Goal: Task Accomplishment & Management: Manage account settings

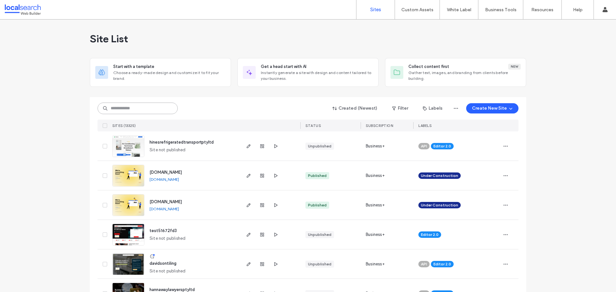
click at [125, 109] on input at bounding box center [138, 109] width 80 height 12
paste input "********"
type input "********"
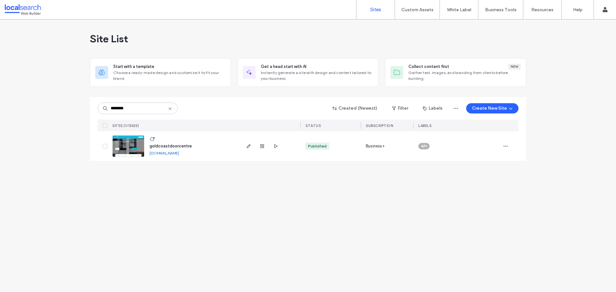
click at [137, 154] on img at bounding box center [128, 158] width 31 height 44
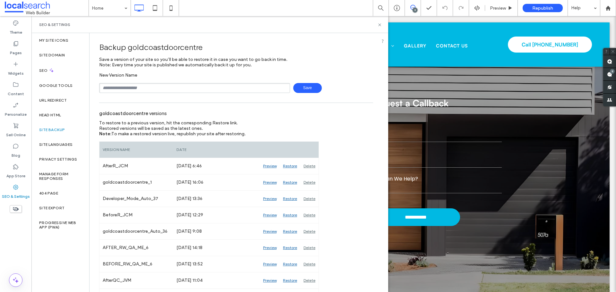
click at [133, 89] on input "text" at bounding box center [194, 88] width 191 height 10
type input "**********"
click at [300, 90] on span "Save" at bounding box center [307, 88] width 29 height 10
click at [379, 25] on use at bounding box center [379, 24] width 3 height 3
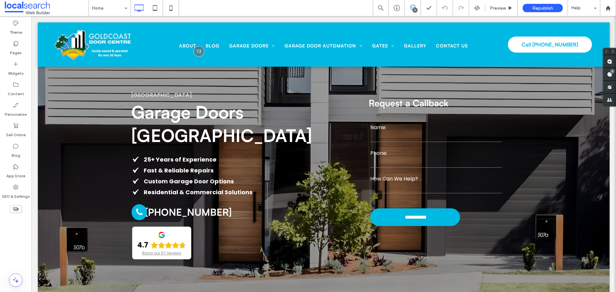
click at [413, 10] on div "9" at bounding box center [415, 10] width 5 height 5
drag, startPoint x: 416, startPoint y: 10, endPoint x: 360, endPoint y: 2, distance: 57.0
click at [416, 10] on div "9" at bounding box center [415, 10] width 5 height 5
click at [610, 75] on use at bounding box center [609, 74] width 5 height 5
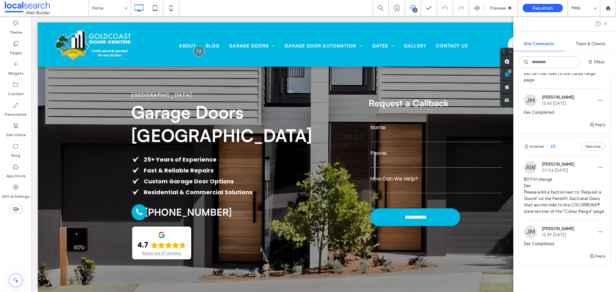
scroll to position [1219, 0]
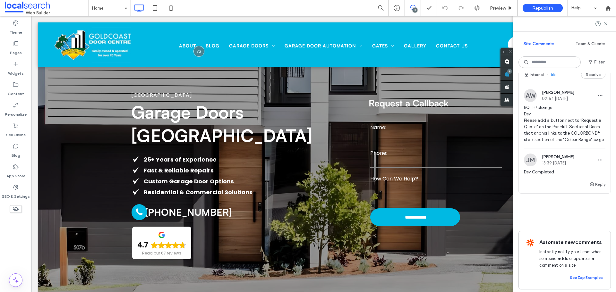
click at [555, 143] on span "BOTH/change Dev Please add a button next to 'Request a Quote" on the Panelift S…" at bounding box center [564, 124] width 81 height 39
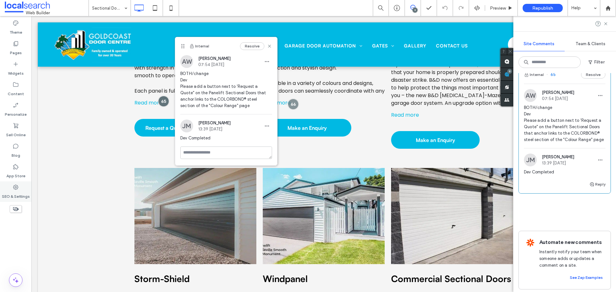
click at [23, 192] on label "SEO & Settings" at bounding box center [16, 195] width 28 height 9
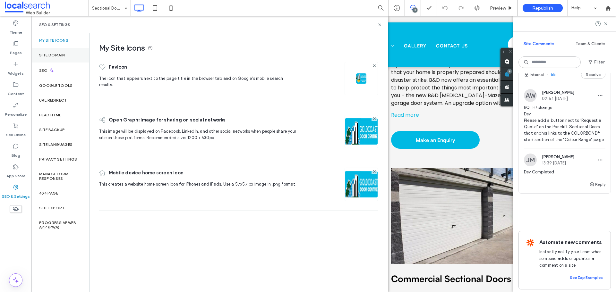
click at [50, 56] on label "Site Domain" at bounding box center [52, 55] width 26 height 4
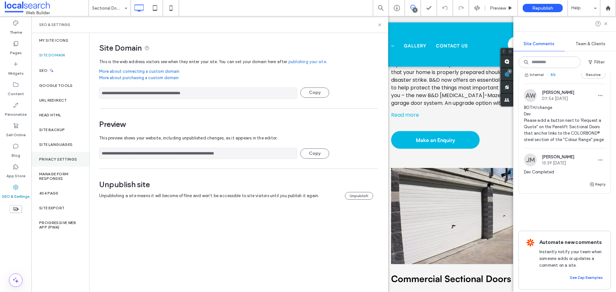
drag, startPoint x: 213, startPoint y: 154, endPoint x: 82, endPoint y: 157, distance: 130.6
click at [82, 157] on div "**********" at bounding box center [209, 162] width 357 height 259
drag, startPoint x: 379, startPoint y: 26, endPoint x: 347, endPoint y: 14, distance: 34.3
click at [379, 26] on use at bounding box center [379, 24] width 3 height 3
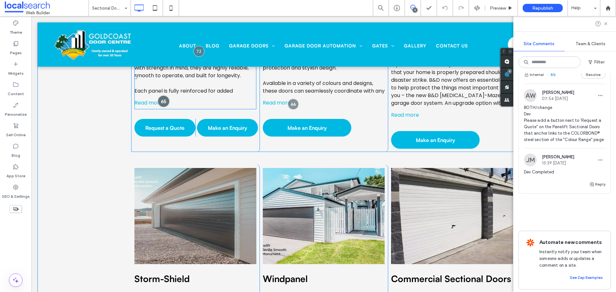
click at [165, 102] on div at bounding box center [164, 101] width 12 height 12
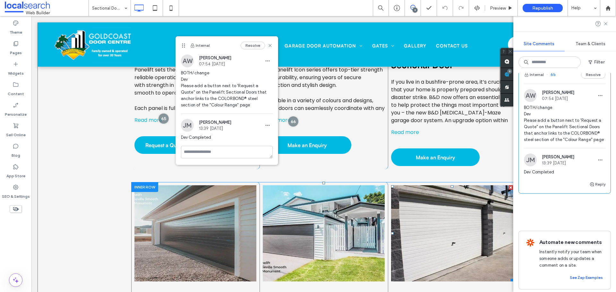
scroll to position [871, 0]
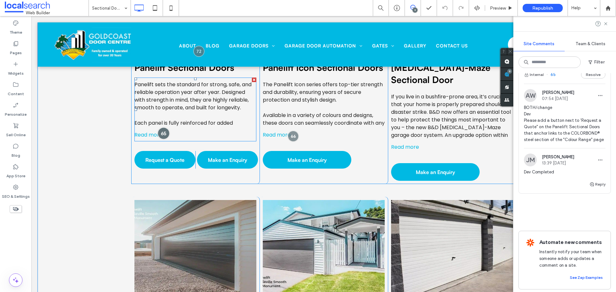
click at [163, 135] on div at bounding box center [164, 133] width 12 height 12
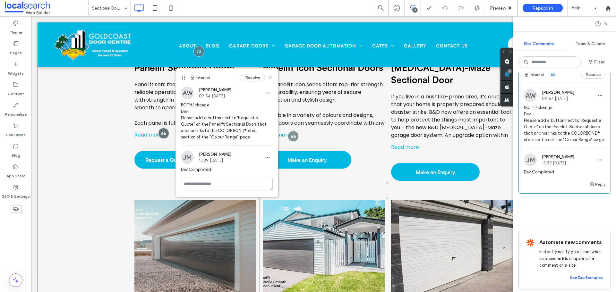
click at [96, 167] on div "Panelift Sectional Doors Panelift sets the standard for strong, safe, and relia…" at bounding box center [324, 184] width 572 height 526
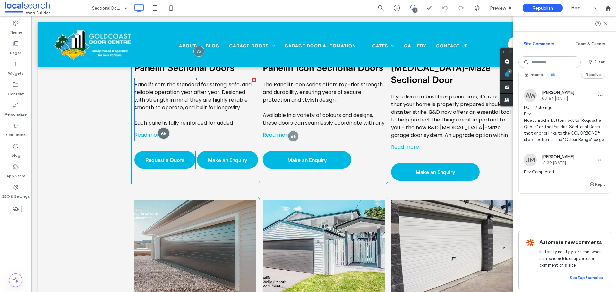
click at [162, 136] on div at bounding box center [164, 133] width 12 height 12
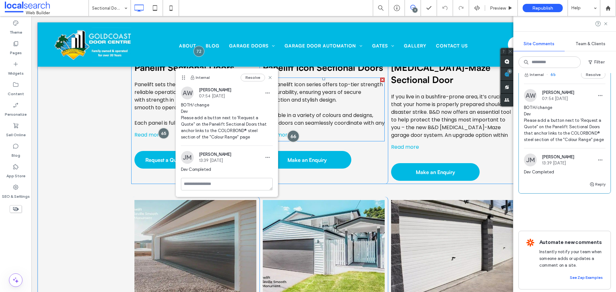
click at [295, 139] on div at bounding box center [293, 136] width 12 height 12
drag, startPoint x: 270, startPoint y: 78, endPoint x: 265, endPoint y: 110, distance: 32.8
click at [270, 78] on use at bounding box center [270, 77] width 3 height 3
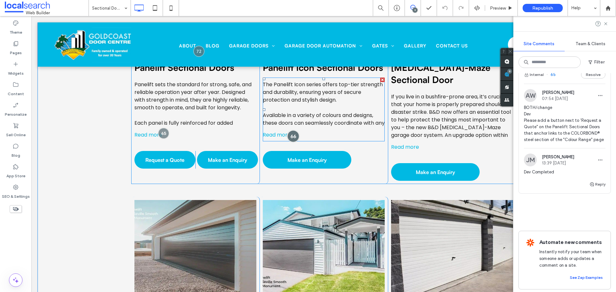
click at [291, 136] on div at bounding box center [293, 136] width 12 height 12
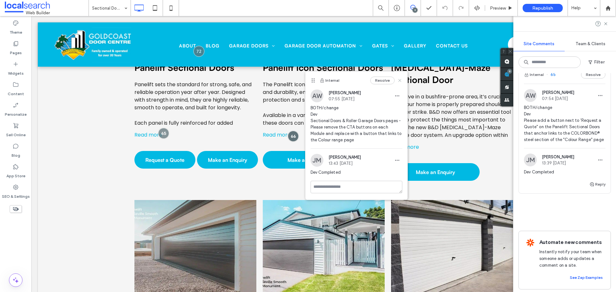
click at [398, 79] on icon at bounding box center [399, 80] width 5 height 5
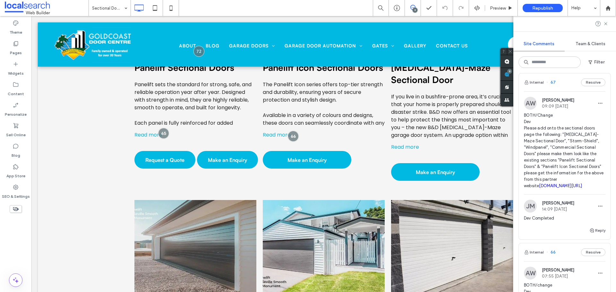
scroll to position [898, 0]
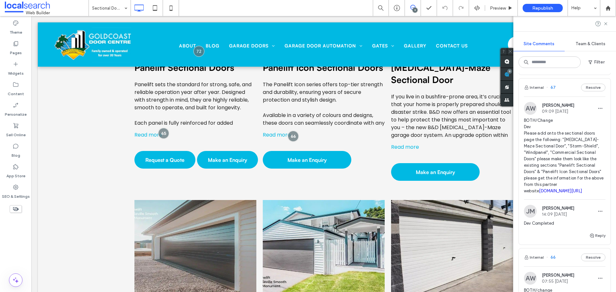
click at [556, 183] on span "BOTH/Change Dev Please add onto the sectional doors page the following: "BAL-Ma…" at bounding box center [564, 155] width 81 height 77
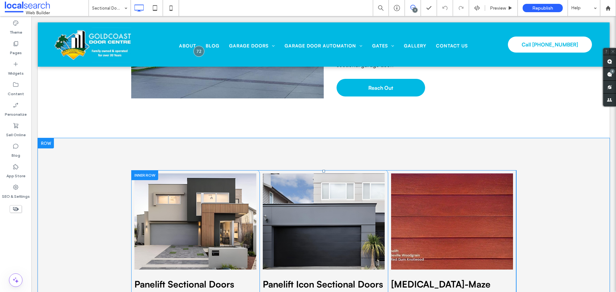
scroll to position [760, 0]
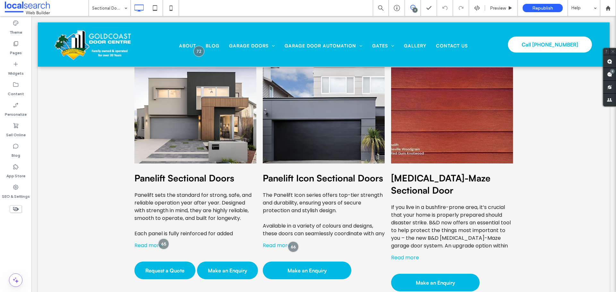
click at [417, 6] on span at bounding box center [413, 7] width 16 height 5
click at [414, 5] on use at bounding box center [412, 7] width 5 height 5
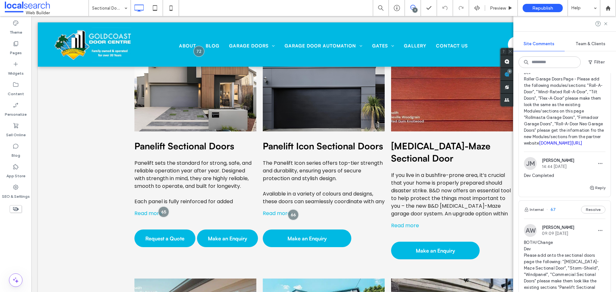
scroll to position [706, 0]
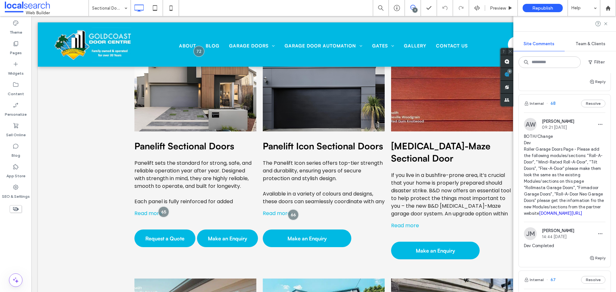
click at [555, 185] on span "BOTH/Change Dev Roller Garage Doors Page - Please add the following modules/sec…" at bounding box center [564, 174] width 81 height 83
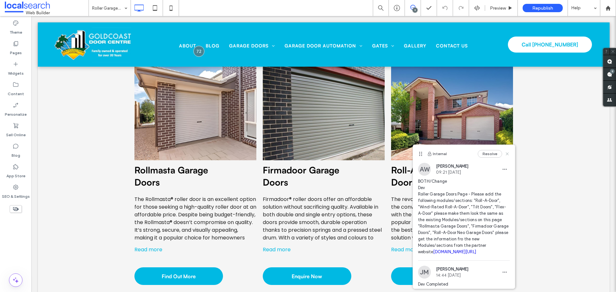
click at [505, 155] on icon at bounding box center [507, 153] width 5 height 5
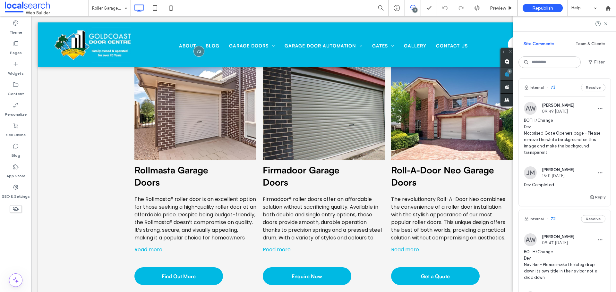
click at [615, 78] on div "Site Comments Team & Clients Filter Internal 73 Resolve AW Asher Webber 09:49 A…" at bounding box center [564, 154] width 103 height 276
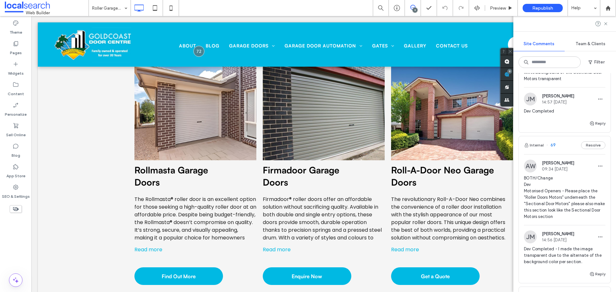
scroll to position [706, 0]
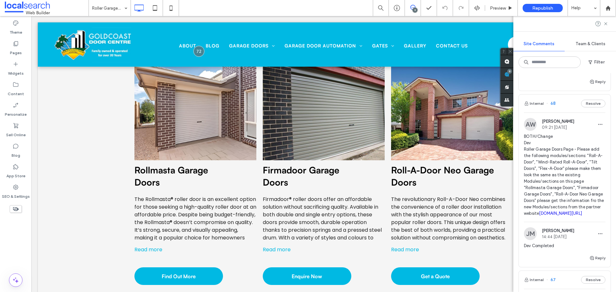
click at [565, 210] on span "BOTH/Change Dev Roller Garage Doors Page - Please add the following modules/sec…" at bounding box center [564, 174] width 81 height 83
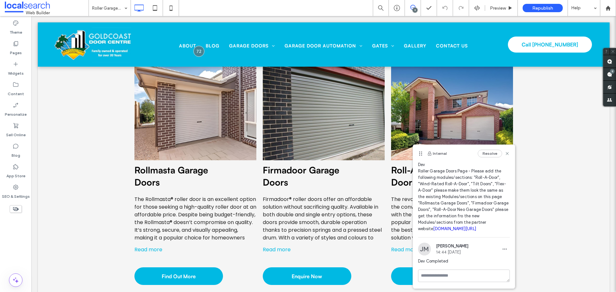
scroll to position [0, 0]
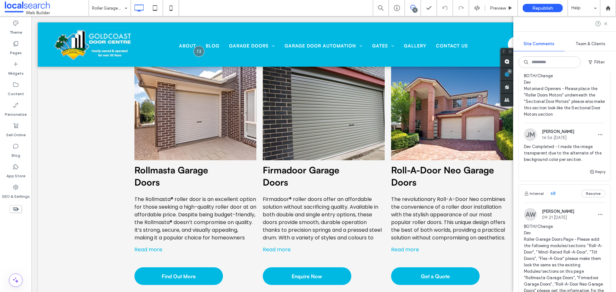
scroll to position [610, 0]
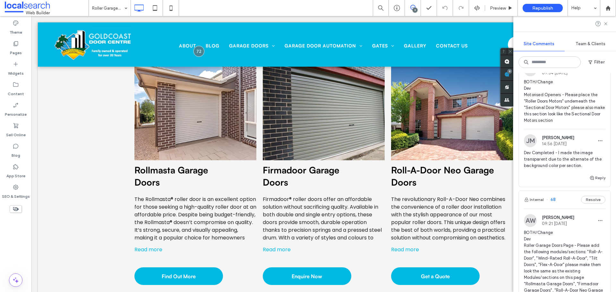
click at [556, 124] on span "BOTH/Change Dev Motorised Openers - Please place the "Roller Doors Motors" unde…" at bounding box center [564, 101] width 81 height 45
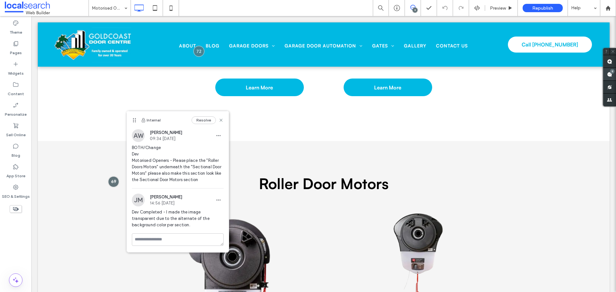
click at [608, 76] on use at bounding box center [609, 74] width 5 height 5
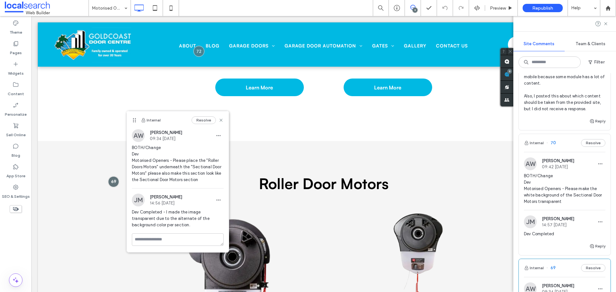
scroll to position [417, 0]
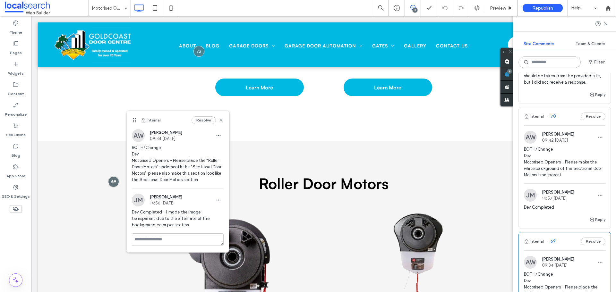
click at [561, 178] on span "BOTH/Change Dev Motorised Openers - Please make the white background of the Sec…" at bounding box center [564, 162] width 81 height 32
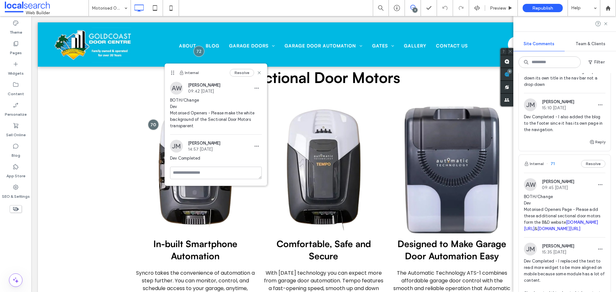
scroll to position [193, 0]
click at [558, 220] on span "BOTH/Change Dev Motorised Openers Page - Please add these additional sectional …" at bounding box center [564, 213] width 81 height 39
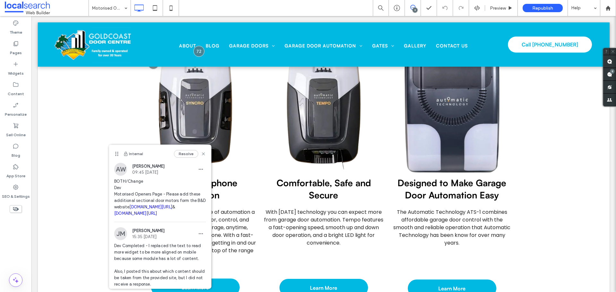
scroll to position [0, 0]
click at [160, 179] on span "BOTH/Change Dev Motorised Openers Page - Please add these additional sectional …" at bounding box center [160, 197] width 92 height 39
click at [201, 155] on icon at bounding box center [203, 153] width 5 height 5
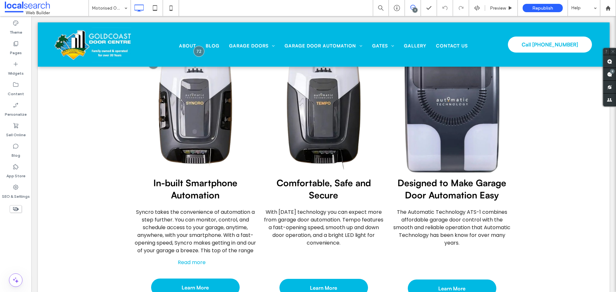
click at [417, 7] on span at bounding box center [413, 7] width 16 height 5
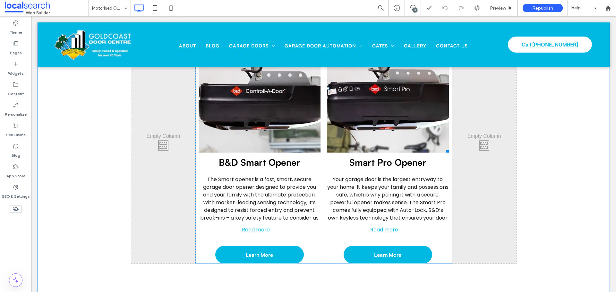
scroll to position [803, 0]
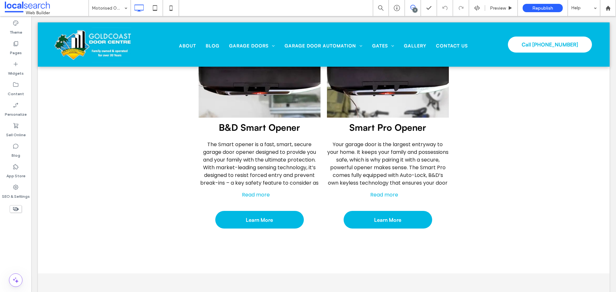
click at [412, 7] on icon at bounding box center [412, 7] width 5 height 5
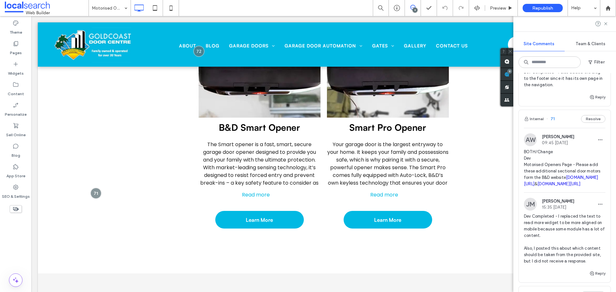
scroll to position [225, 0]
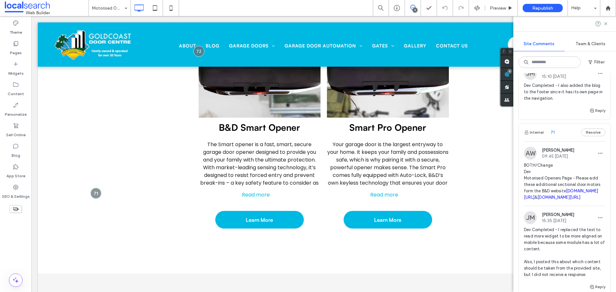
click at [548, 181] on span "BOTH/Change Dev Motorised Openers Page - Please add these additional sectional …" at bounding box center [564, 181] width 81 height 39
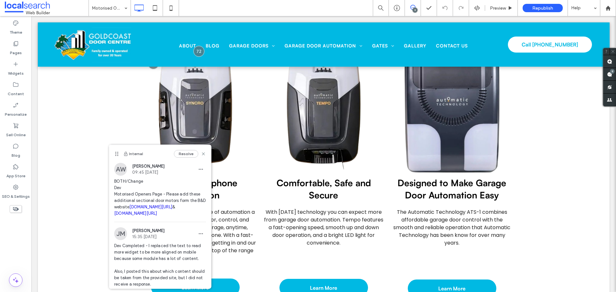
scroll to position [0, 0]
click at [612, 72] on div "9" at bounding box center [612, 71] width 5 height 5
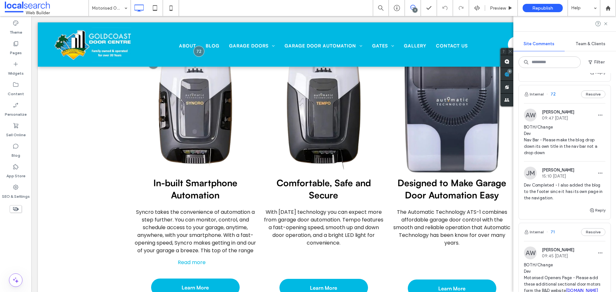
scroll to position [128, 0]
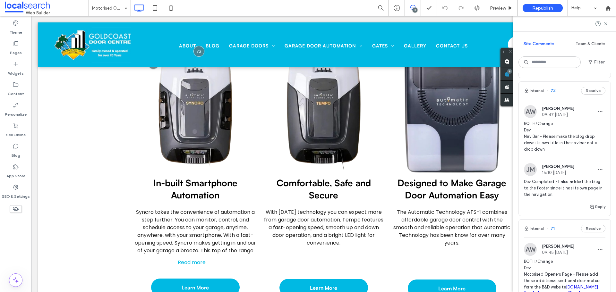
drag, startPoint x: 552, startPoint y: 139, endPoint x: 91, endPoint y: 216, distance: 467.2
click at [552, 139] on span "BOTH/Change Dev Nav Bar - Please make the blog drop down its own title in the n…" at bounding box center [564, 137] width 81 height 32
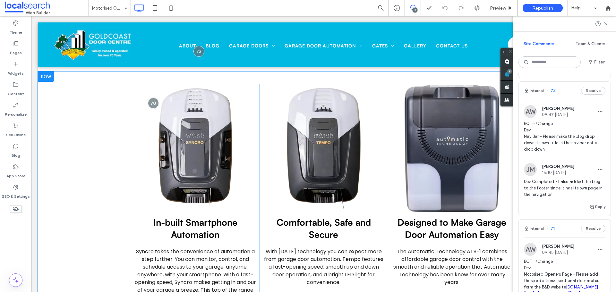
scroll to position [0, 0]
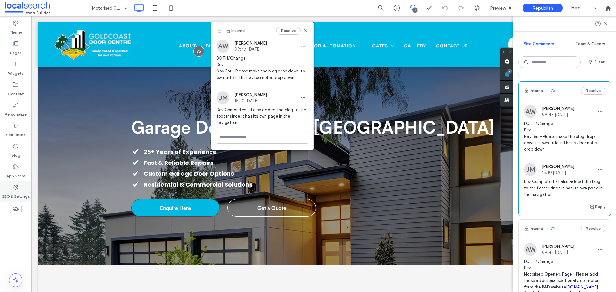
click at [22, 191] on label "SEO & Settings" at bounding box center [16, 195] width 28 height 9
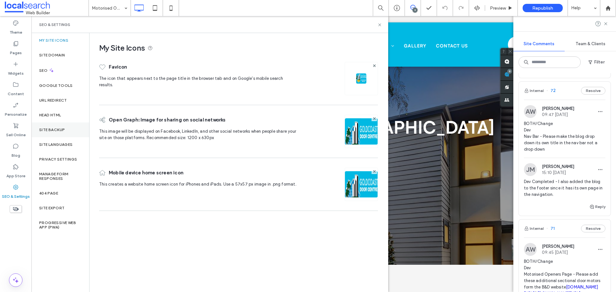
click at [53, 128] on label "Site Backup" at bounding box center [52, 130] width 26 height 4
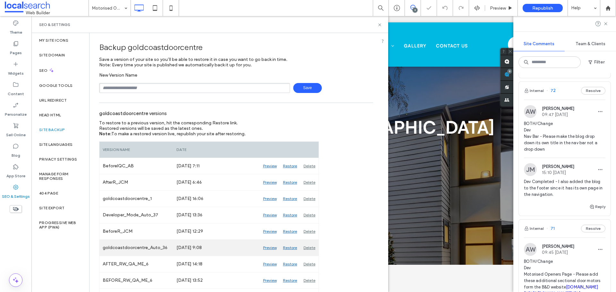
scroll to position [32, 0]
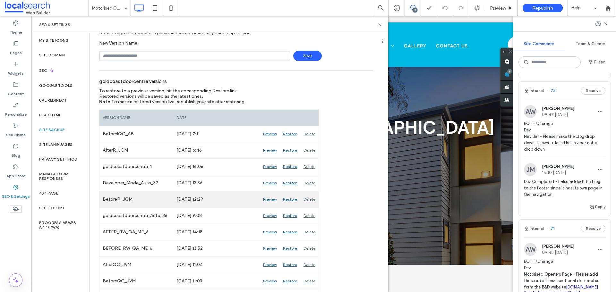
click at [271, 199] on div "Preview" at bounding box center [270, 200] width 20 height 16
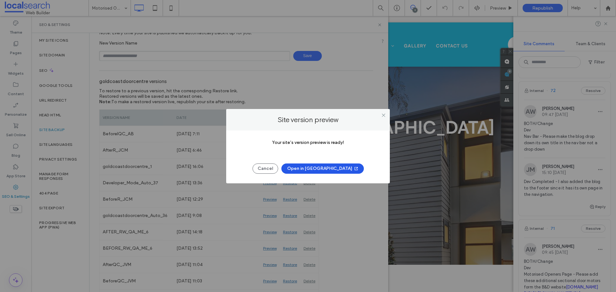
click at [321, 169] on button "Open in [GEOGRAPHIC_DATA]" at bounding box center [322, 169] width 82 height 10
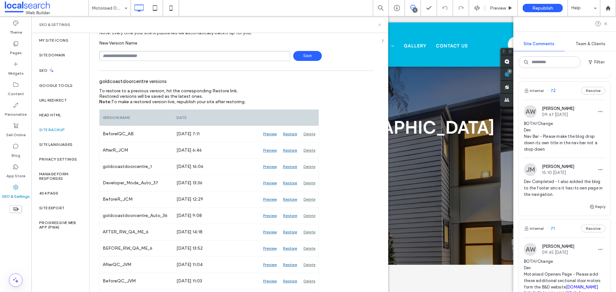
drag, startPoint x: 381, startPoint y: 25, endPoint x: 339, endPoint y: 7, distance: 46.4
click at [381, 25] on icon at bounding box center [379, 24] width 5 height 5
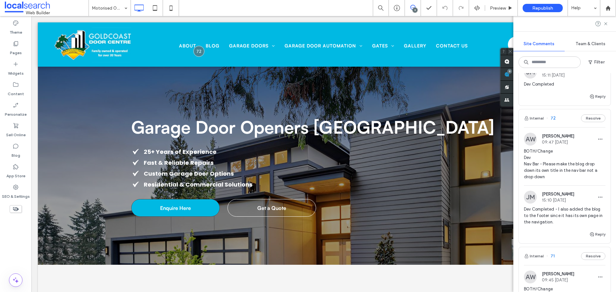
scroll to position [64, 0]
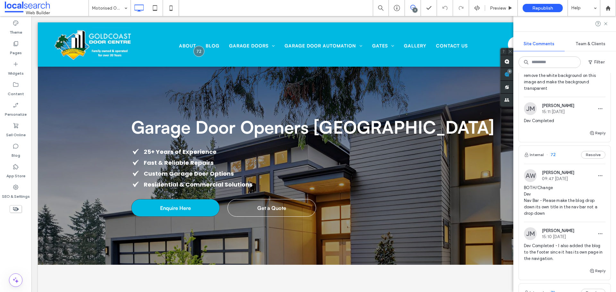
click at [548, 198] on span "BOTH/Change Dev Nav Bar - Please make the blog drop down its own title in the n…" at bounding box center [564, 201] width 81 height 32
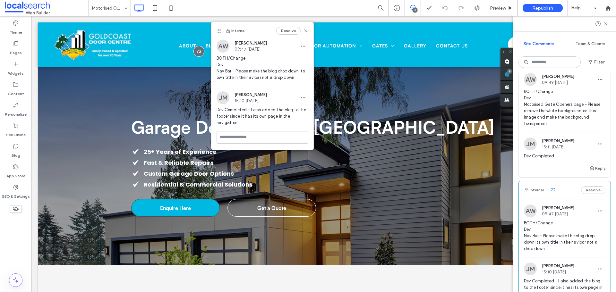
scroll to position [0, 0]
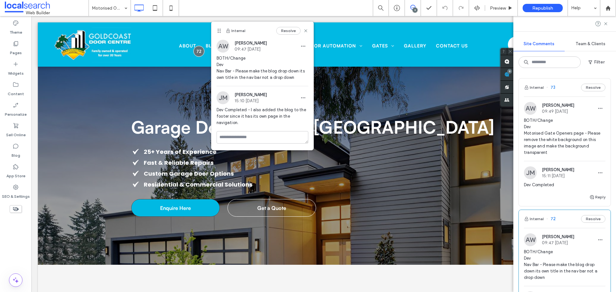
click at [553, 137] on span "BOTH/Change Dev Motorised Gate Openers page - Please remove the white backgroun…" at bounding box center [564, 136] width 81 height 39
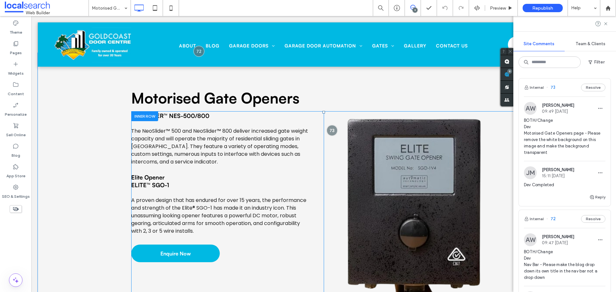
scroll to position [656, 0]
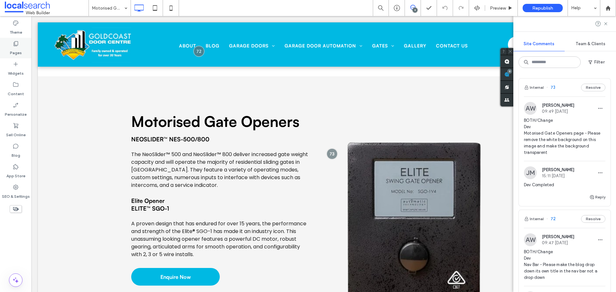
click at [24, 53] on div "Pages" at bounding box center [15, 48] width 31 height 21
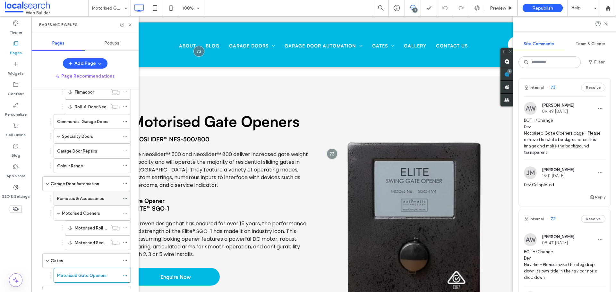
scroll to position [160, 0]
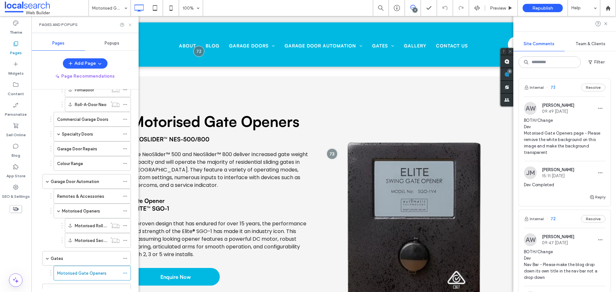
click at [130, 24] on use at bounding box center [130, 24] width 3 height 3
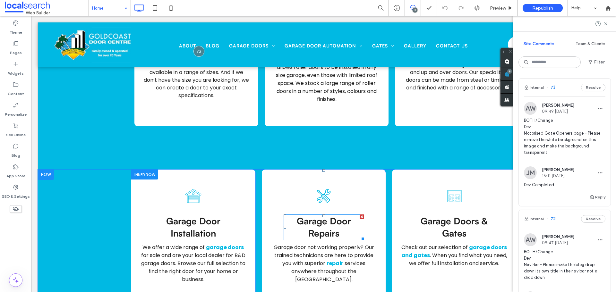
scroll to position [802, 0]
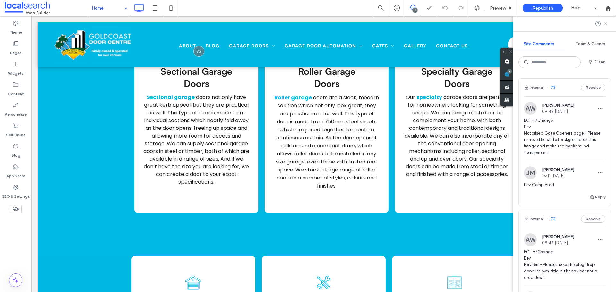
click at [605, 22] on icon at bounding box center [605, 23] width 5 height 5
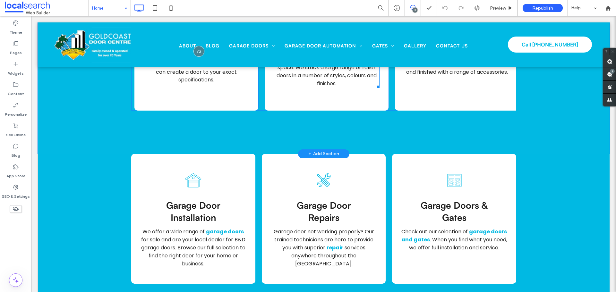
scroll to position [963, 0]
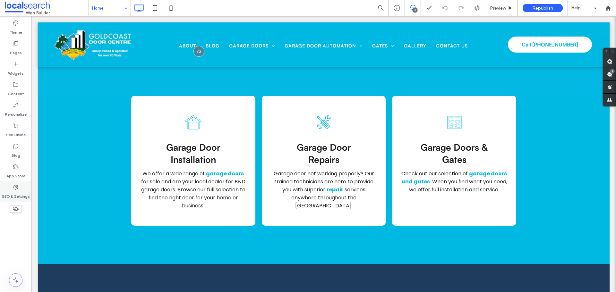
click at [18, 192] on label "SEO & Settings" at bounding box center [16, 195] width 28 height 9
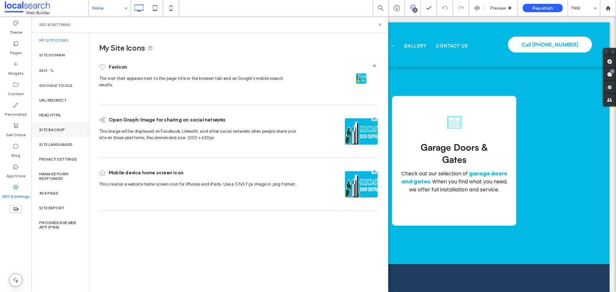
click at [67, 128] on div "Site Backup" at bounding box center [60, 130] width 58 height 15
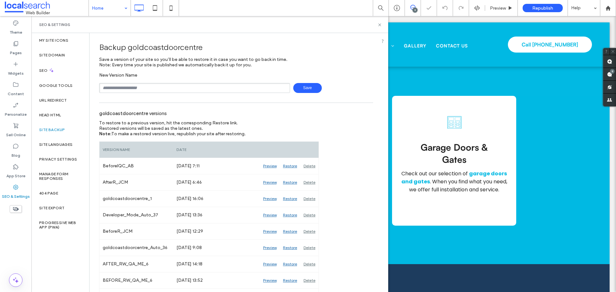
click at [125, 89] on input "text" at bounding box center [194, 88] width 191 height 10
type input "**********"
click at [303, 89] on span "Save" at bounding box center [307, 88] width 29 height 10
click at [379, 26] on use at bounding box center [379, 24] width 3 height 3
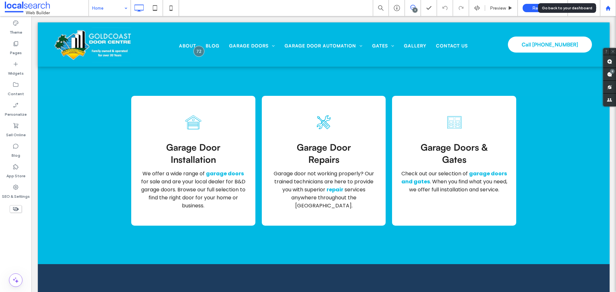
click at [605, 8] on icon at bounding box center [607, 7] width 5 height 5
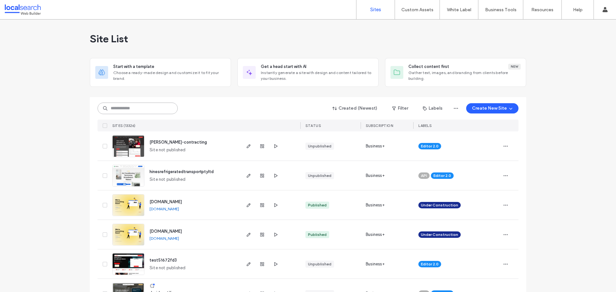
click at [124, 107] on input at bounding box center [138, 109] width 80 height 12
paste input "********"
type input "********"
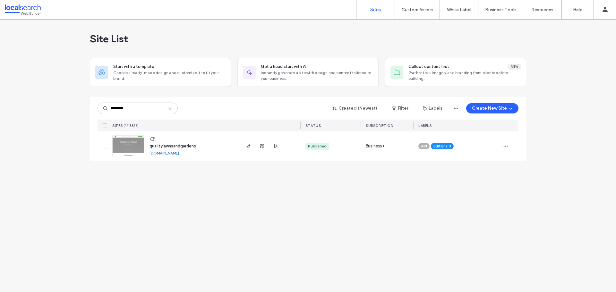
click at [128, 152] on img at bounding box center [128, 158] width 31 height 44
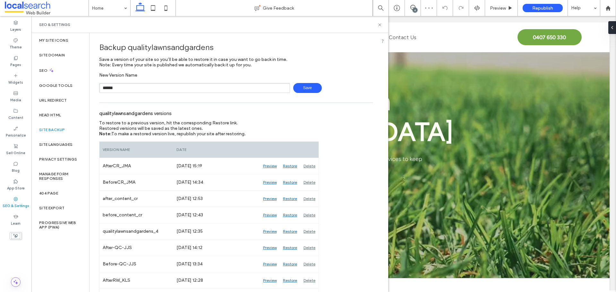
type input "**********"
click at [310, 86] on span "Save" at bounding box center [307, 88] width 29 height 10
drag, startPoint x: 381, startPoint y: 26, endPoint x: 345, endPoint y: 2, distance: 43.2
click at [381, 26] on icon at bounding box center [379, 24] width 5 height 5
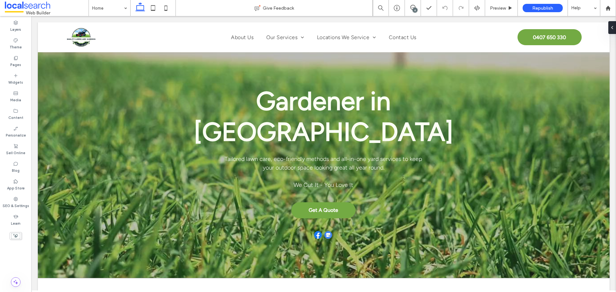
click at [414, 12] on div "6" at bounding box center [415, 10] width 5 height 5
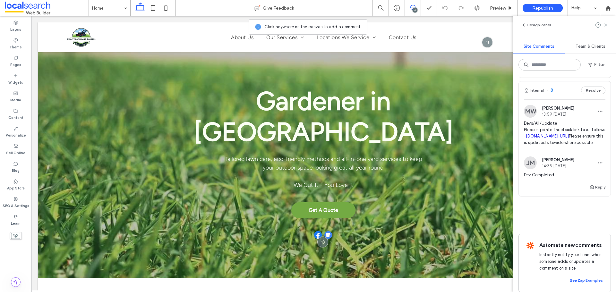
scroll to position [644, 0]
click at [532, 146] on span "Devs/All/Update Please update facebook link to as follows - facebook.com/p/Qual…" at bounding box center [564, 134] width 81 height 26
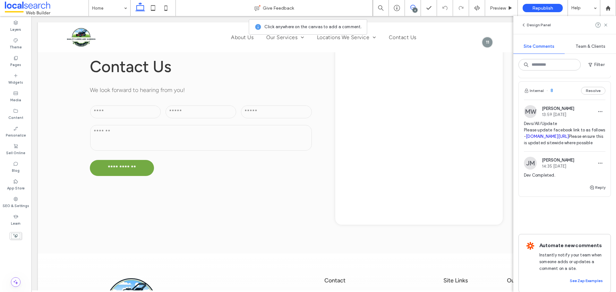
scroll to position [1305, 0]
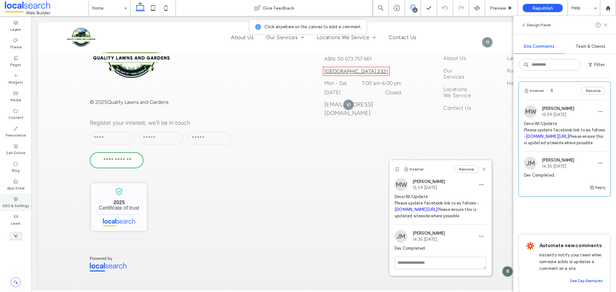
click at [18, 203] on label "SEO & Settings" at bounding box center [16, 205] width 27 height 7
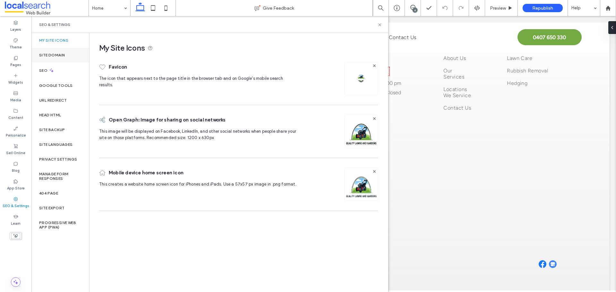
click at [60, 56] on label "Site Domain" at bounding box center [52, 55] width 26 height 4
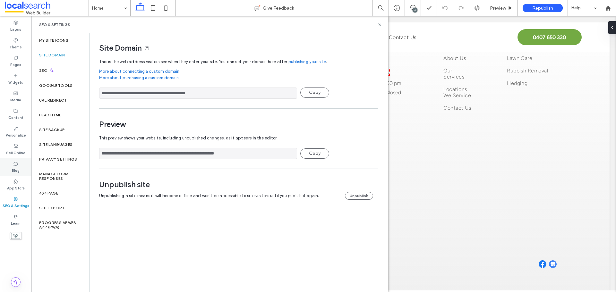
drag, startPoint x: 215, startPoint y: 154, endPoint x: 20, endPoint y: 159, distance: 195.2
click at [20, 159] on div "**********" at bounding box center [15, 154] width 31 height 276
click at [381, 26] on icon at bounding box center [379, 24] width 5 height 5
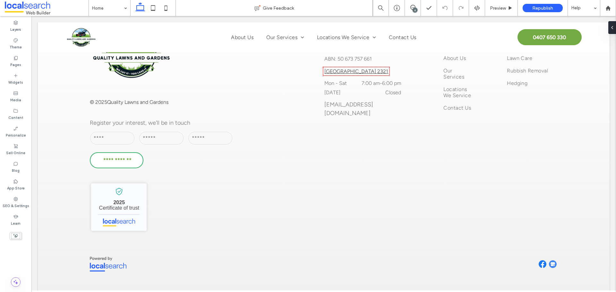
click at [416, 12] on div "6" at bounding box center [415, 10] width 5 height 5
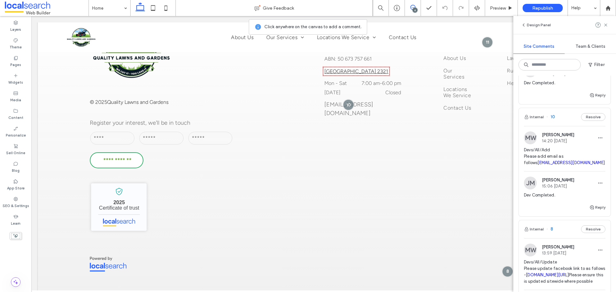
scroll to position [548, 0]
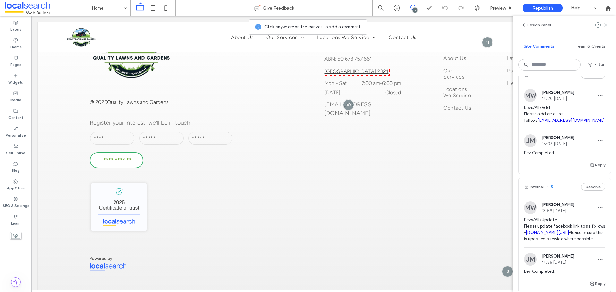
click at [561, 124] on span "Devs/All/Add Please add email as follows hello@qualitylawns.care" at bounding box center [564, 114] width 81 height 19
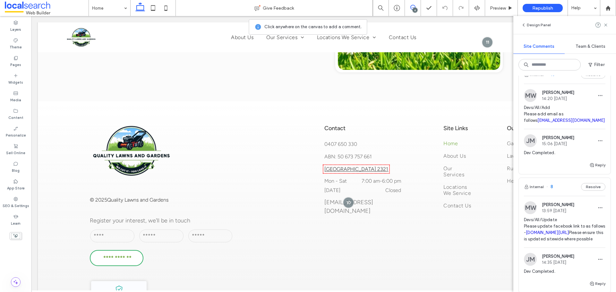
scroll to position [1196, 0]
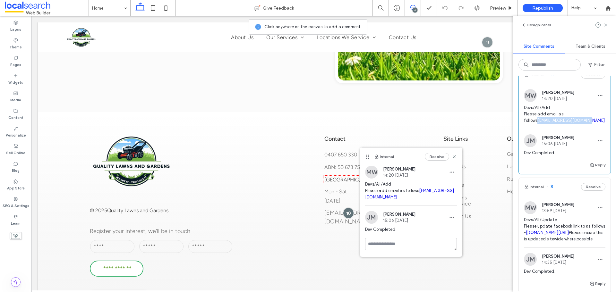
drag, startPoint x: 574, startPoint y: 160, endPoint x: 520, endPoint y: 160, distance: 53.6
click at [520, 129] on div "MW Monique Windust 14:20 Aug 15 2025 Devs/All/Add Please add email as follows h…" at bounding box center [565, 109] width 92 height 40
copy link "hello@qualitylawns.care"
click at [6, 202] on label "SEO & Settings" at bounding box center [16, 205] width 27 height 7
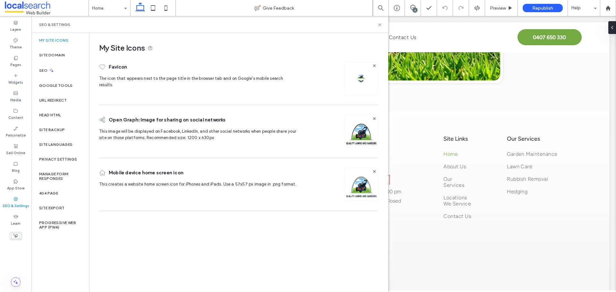
scroll to position [0, 0]
click at [60, 131] on label "Site Backup" at bounding box center [52, 130] width 26 height 4
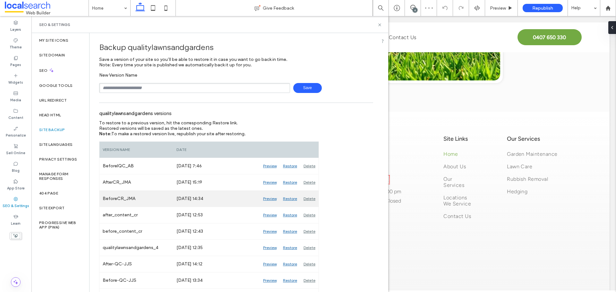
click at [268, 199] on div "Preview" at bounding box center [270, 199] width 20 height 16
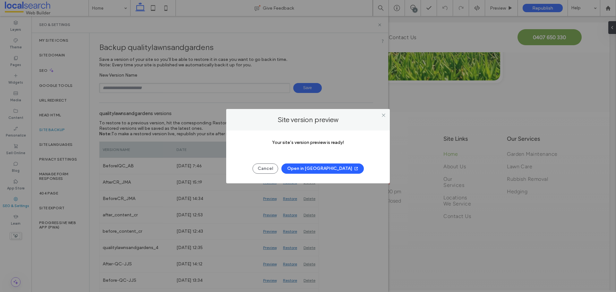
click at [311, 170] on button "Open in New Tab" at bounding box center [322, 169] width 82 height 10
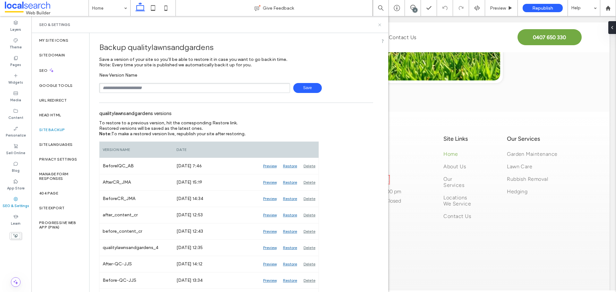
drag, startPoint x: 381, startPoint y: 26, endPoint x: 341, endPoint y: 10, distance: 42.6
click at [381, 26] on icon at bounding box center [379, 24] width 5 height 5
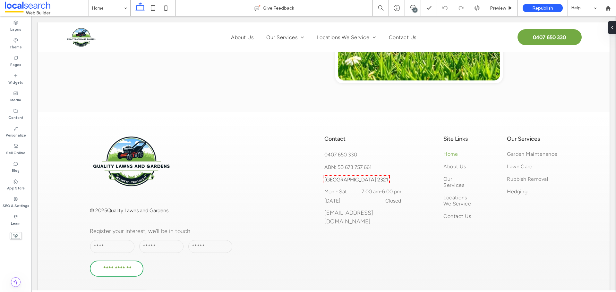
click at [413, 10] on div "6" at bounding box center [415, 10] width 5 height 5
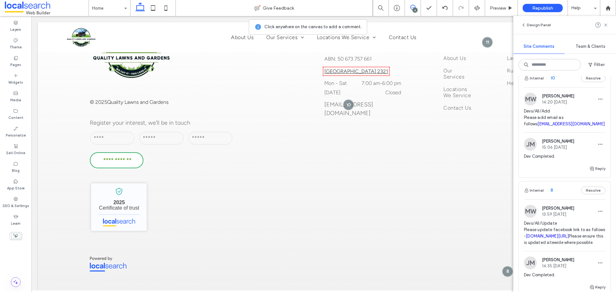
scroll to position [545, 0]
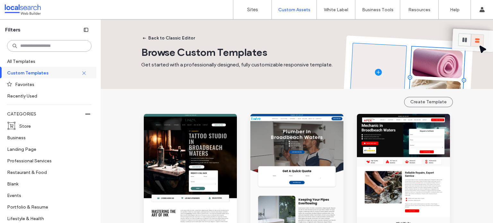
click at [25, 46] on input at bounding box center [49, 46] width 84 height 12
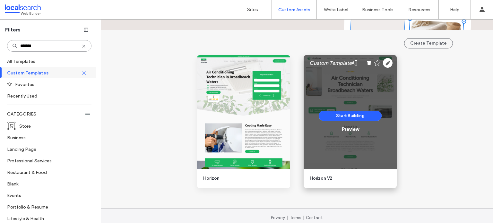
scroll to position [63, 0]
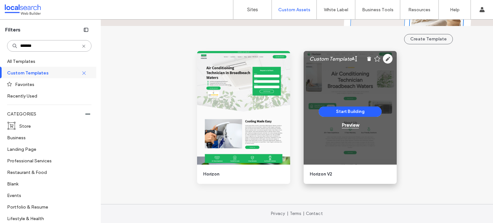
type input "*******"
click at [353, 124] on div "Preview" at bounding box center [350, 125] width 17 height 6
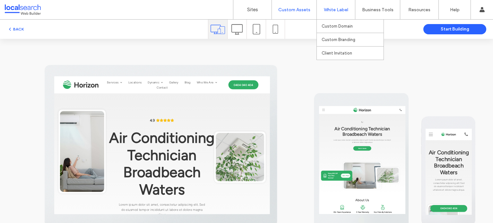
scroll to position [0, 0]
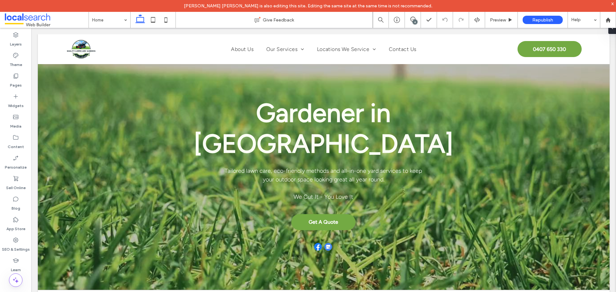
click at [415, 22] on div "6" at bounding box center [415, 22] width 5 height 5
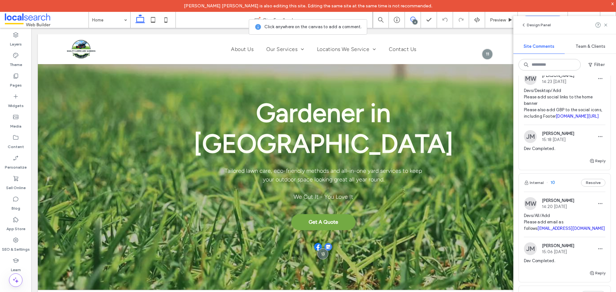
scroll to position [513, 0]
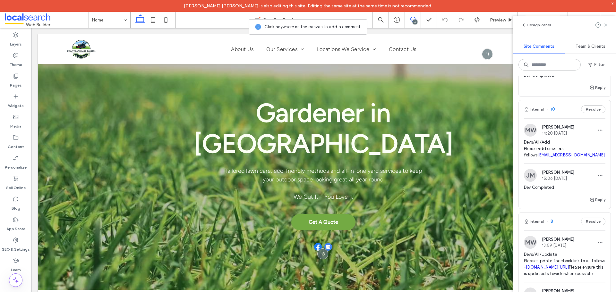
click at [550, 159] on span "Devs/All/Add Please add email as follows hello@qualitylawns.care" at bounding box center [564, 148] width 81 height 19
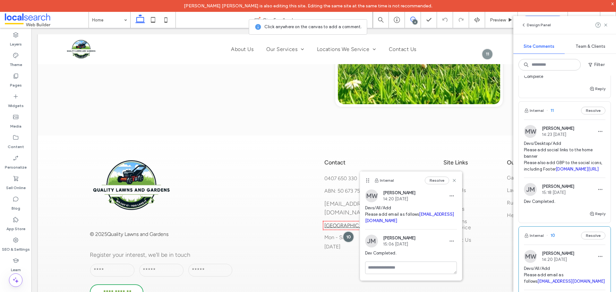
scroll to position [385, 0]
click at [539, 175] on span "Devs/Desktop/Add Please add social links to the home banner Please also add GBP…" at bounding box center [564, 158] width 81 height 32
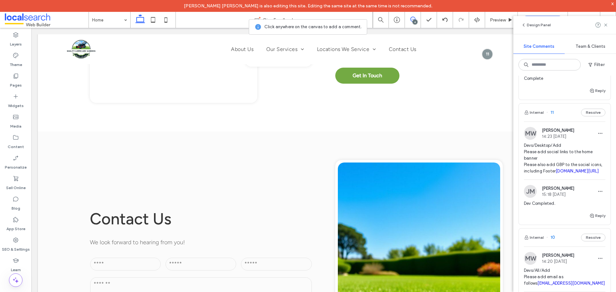
scroll to position [0, 0]
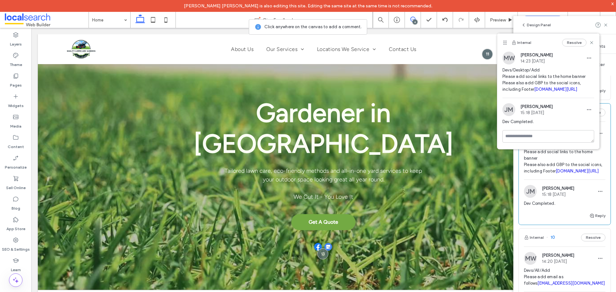
click at [539, 175] on span "Devs/Desktop/Add Please add social links to the home banner Please also add GBP…" at bounding box center [564, 158] width 81 height 32
click at [595, 175] on span "Devs/Desktop/Add Please add social links to the home banner Please also add GBP…" at bounding box center [564, 158] width 81 height 32
click at [590, 44] on icon at bounding box center [591, 42] width 5 height 5
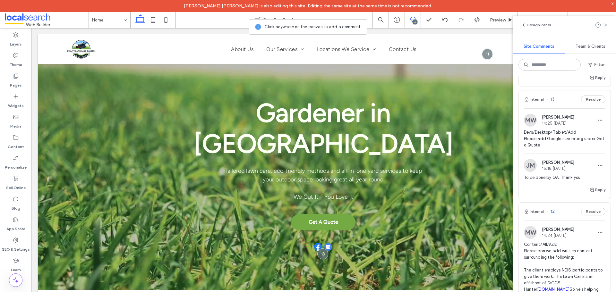
scroll to position [128, 0]
click at [561, 149] on span "Devs/Desktop/Tablet/Add Please add Google star rating under Get a Quote" at bounding box center [564, 139] width 81 height 19
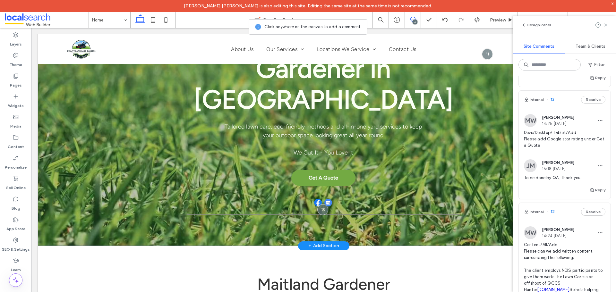
scroll to position [64, 0]
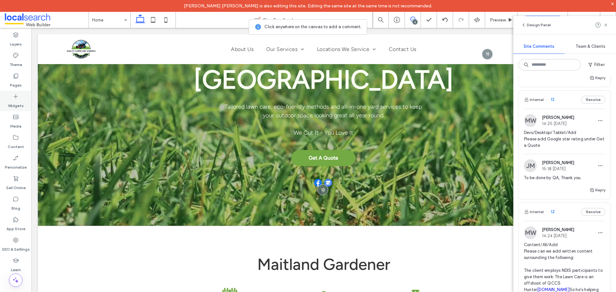
click at [13, 98] on icon at bounding box center [16, 96] width 6 height 6
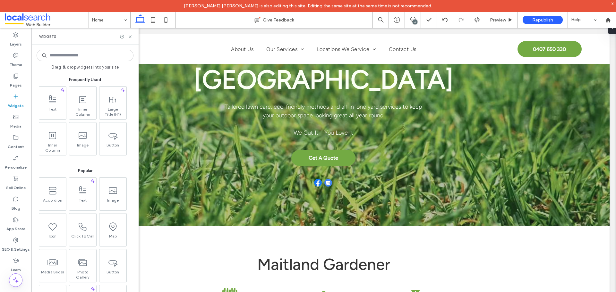
scroll to position [0, 0]
click at [130, 38] on icon at bounding box center [130, 36] width 5 height 5
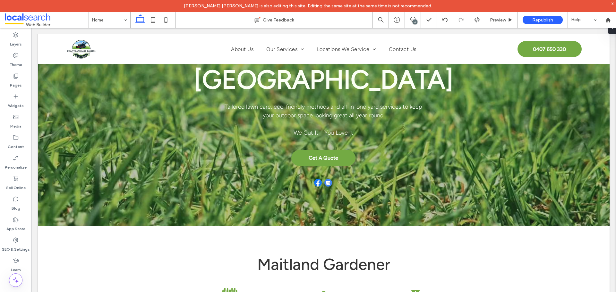
click at [415, 24] on div "6" at bounding box center [415, 22] width 5 height 5
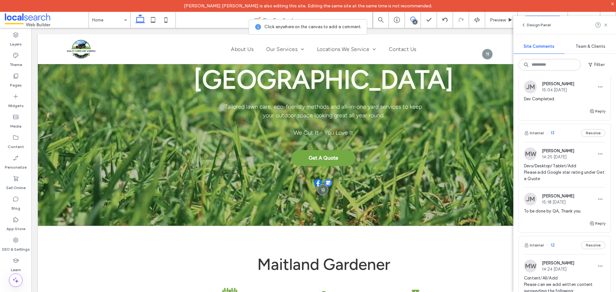
scroll to position [96, 0]
click at [566, 181] on span "Devs/Desktop/Tablet/Add Please add Google star rating under Get a Quote" at bounding box center [564, 171] width 81 height 19
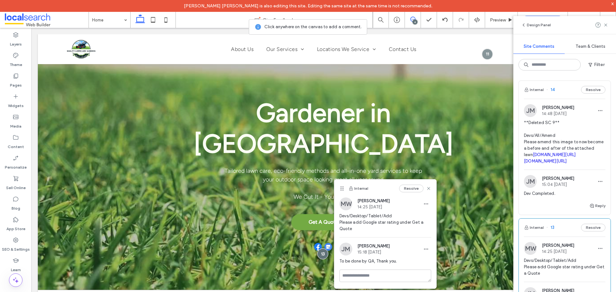
scroll to position [0, 0]
click at [554, 125] on span "**Deleted SC 9** Devs/All/Amend Please amend this image to now become a before …" at bounding box center [564, 142] width 81 height 45
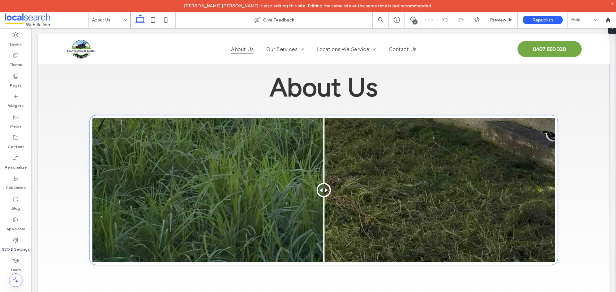
scroll to position [32, 0]
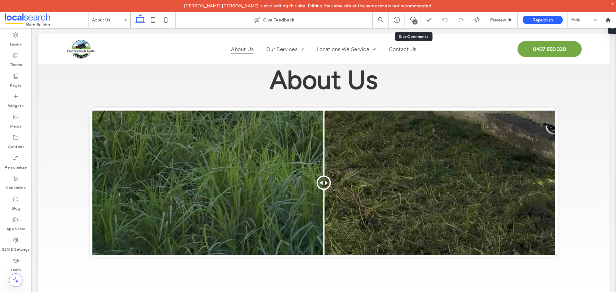
click at [417, 23] on div "6" at bounding box center [413, 20] width 16 height 16
click at [416, 18] on span at bounding box center [413, 19] width 16 height 5
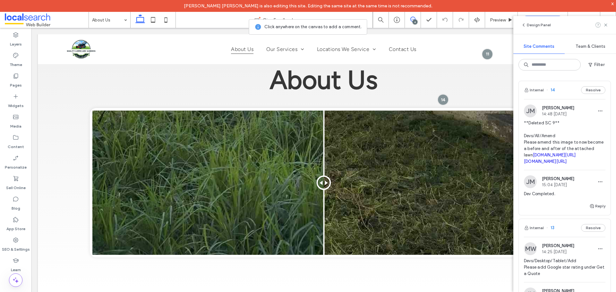
drag, startPoint x: 608, startPoint y: 23, endPoint x: 598, endPoint y: 24, distance: 10.3
click at [608, 23] on icon at bounding box center [605, 24] width 5 height 5
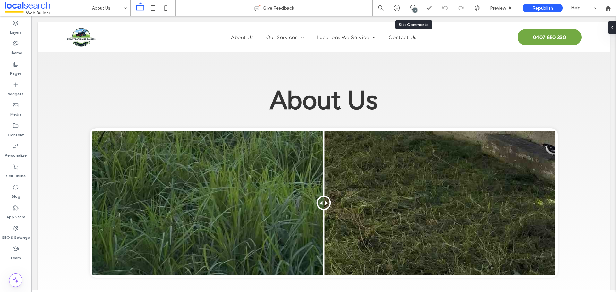
click at [411, 13] on div "6" at bounding box center [413, 8] width 16 height 16
click at [412, 11] on div "6" at bounding box center [413, 8] width 16 height 6
click at [416, 11] on div "6" at bounding box center [415, 10] width 5 height 5
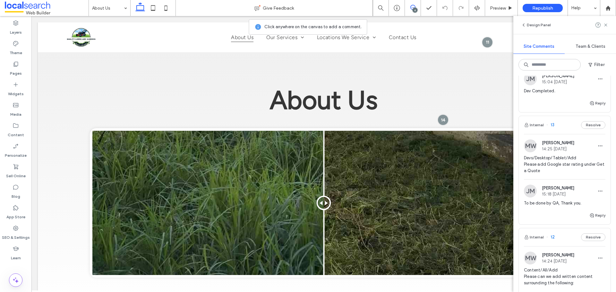
scroll to position [67, 0]
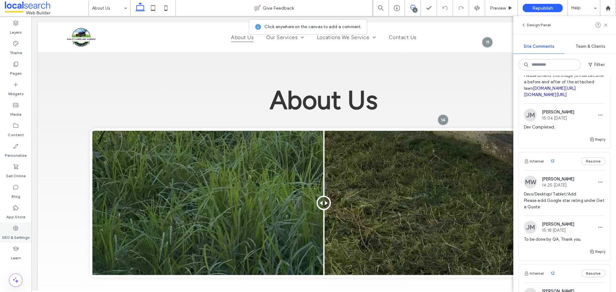
click at [20, 230] on div "SEO & Settings" at bounding box center [15, 233] width 31 height 21
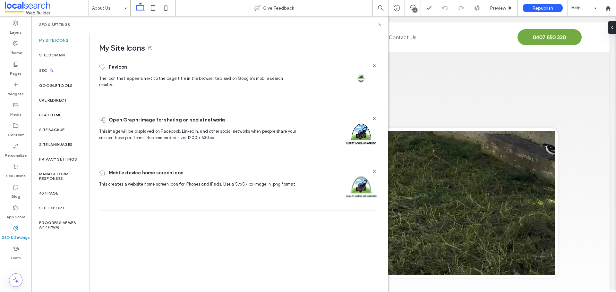
scroll to position [0, 0]
click at [57, 126] on div "Site Backup" at bounding box center [60, 130] width 58 height 15
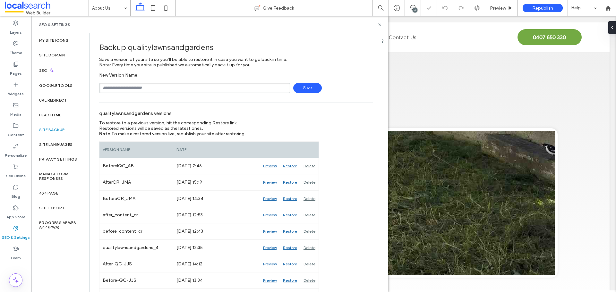
click at [116, 86] on input "text" at bounding box center [194, 88] width 191 height 10
type input "**********"
click at [303, 85] on span "Save" at bounding box center [307, 88] width 29 height 10
click at [381, 22] on icon at bounding box center [379, 24] width 5 height 5
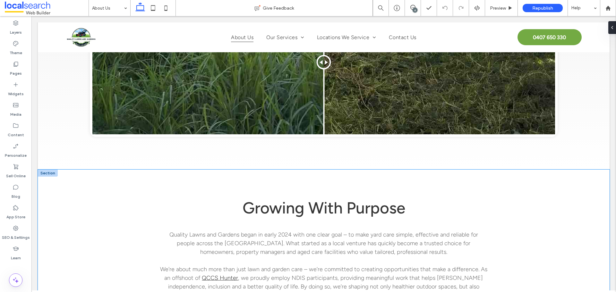
scroll to position [257, 0]
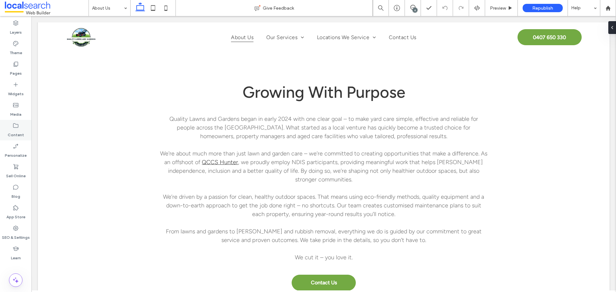
click at [16, 134] on label "Content" at bounding box center [16, 133] width 16 height 9
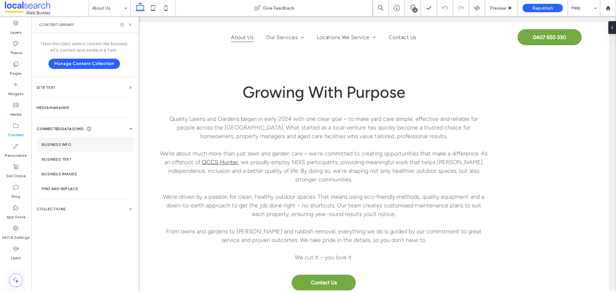
click at [63, 142] on section "Business Info" at bounding box center [86, 144] width 98 height 15
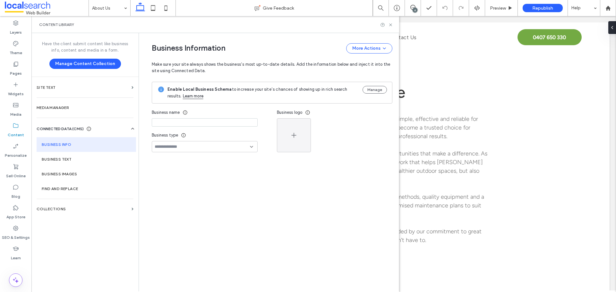
type input "**********"
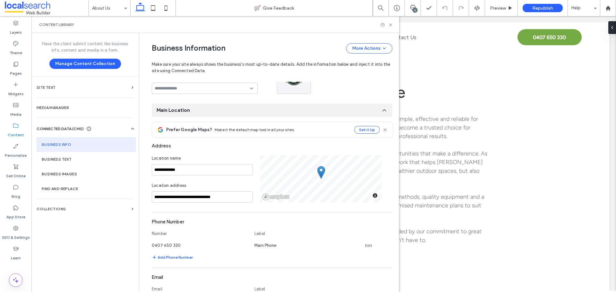
scroll to position [0, 0]
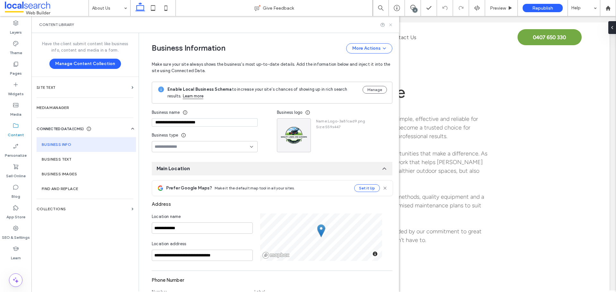
click at [389, 22] on icon at bounding box center [390, 24] width 5 height 5
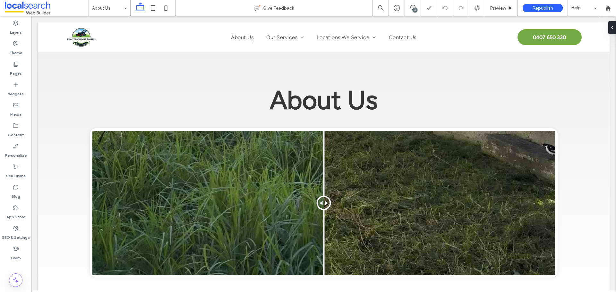
click at [417, 9] on div "6" at bounding box center [415, 10] width 5 height 5
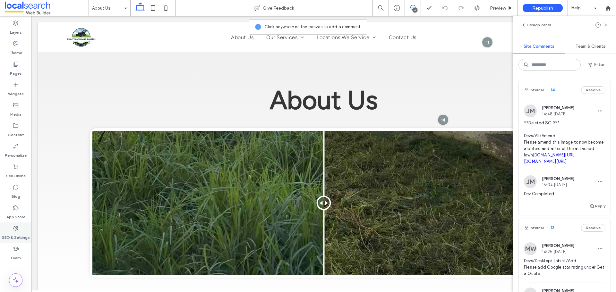
click at [9, 234] on label "SEO & Settings" at bounding box center [16, 236] width 28 height 9
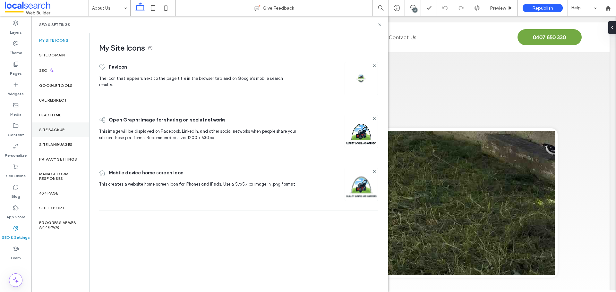
click at [53, 130] on label "Site Backup" at bounding box center [52, 130] width 26 height 4
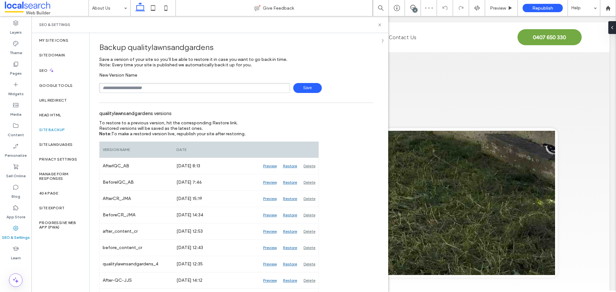
click at [380, 24] on use at bounding box center [379, 24] width 3 height 3
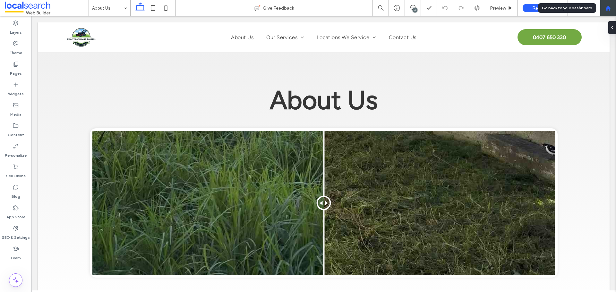
click at [607, 9] on use at bounding box center [607, 7] width 5 height 5
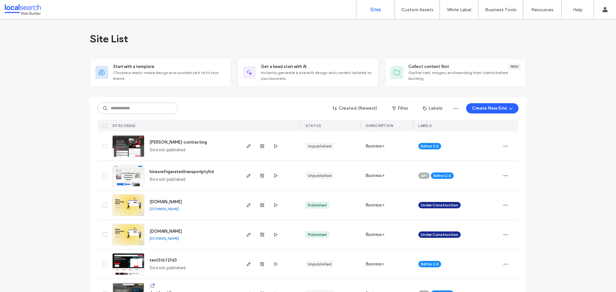
click at [140, 114] on div "Created (Newest) Filter Labels Create New Site" at bounding box center [308, 108] width 421 height 12
click at [140, 105] on input at bounding box center [138, 109] width 80 height 12
paste input "********"
type input "********"
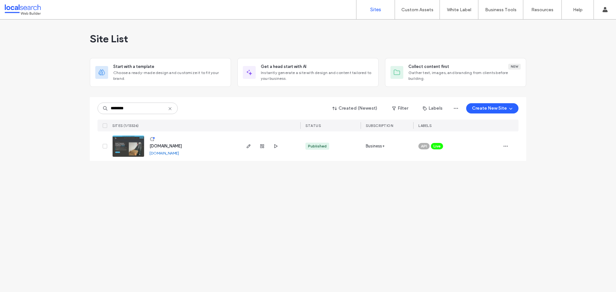
click at [52, 109] on div "Site List Start with a template Choose a ready-made design and customize it to …" at bounding box center [308, 156] width 616 height 273
click at [135, 101] on div "******** Created (Newest) Filter Labels Create New Site SITES (1/13326) STATUS …" at bounding box center [308, 114] width 421 height 34
drag, startPoint x: 134, startPoint y: 108, endPoint x: 79, endPoint y: 110, distance: 55.9
click at [79, 110] on div "Site List Start with a template Choose a ready-made design and customize it to …" at bounding box center [308, 156] width 616 height 273
click at [135, 149] on img at bounding box center [128, 158] width 31 height 44
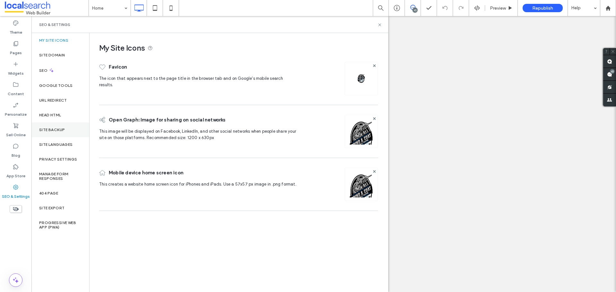
click at [64, 130] on label "Site Backup" at bounding box center [52, 130] width 26 height 4
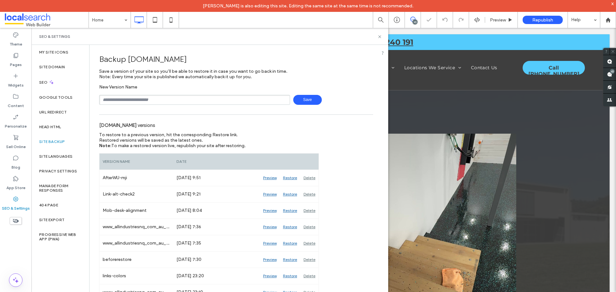
click at [151, 100] on input "text" at bounding box center [194, 100] width 191 height 10
type input "**********"
click at [308, 100] on span "Save" at bounding box center [307, 100] width 29 height 10
click at [379, 38] on use at bounding box center [379, 36] width 3 height 3
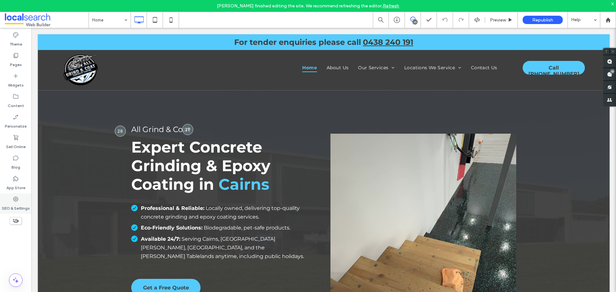
click at [24, 198] on div "SEO & Settings" at bounding box center [15, 203] width 31 height 21
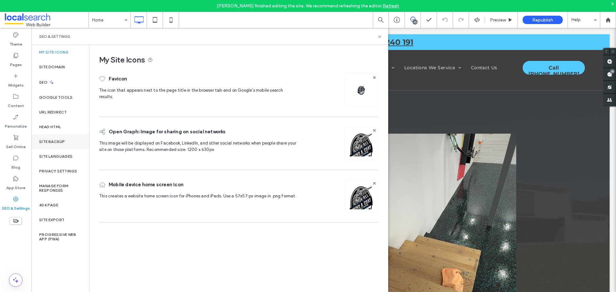
click at [63, 139] on div "Site Backup" at bounding box center [60, 141] width 58 height 15
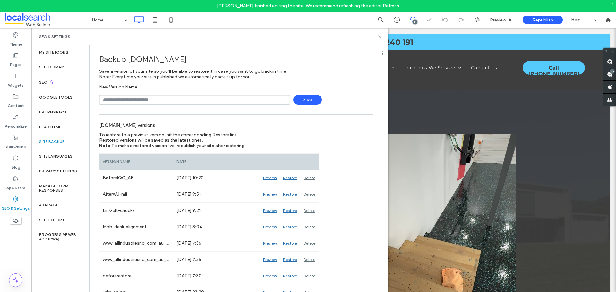
click at [380, 36] on use at bounding box center [379, 36] width 3 height 3
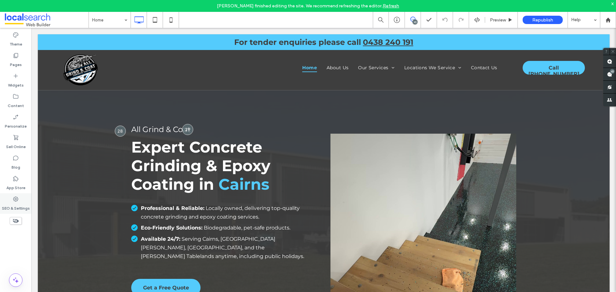
click at [8, 200] on div "SEO & Settings" at bounding box center [15, 203] width 31 height 21
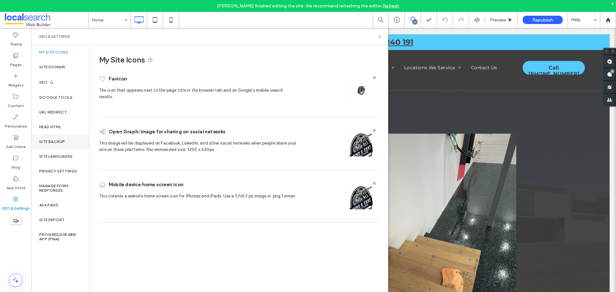
click at [63, 141] on label "Site Backup" at bounding box center [52, 142] width 26 height 4
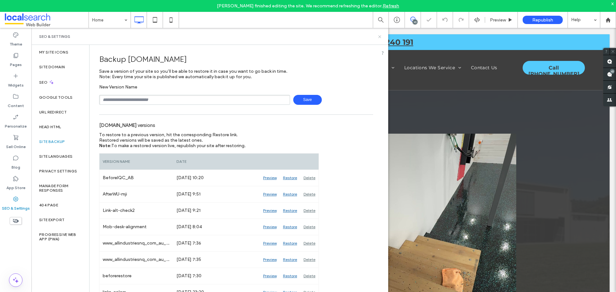
click at [381, 36] on use at bounding box center [379, 36] width 3 height 3
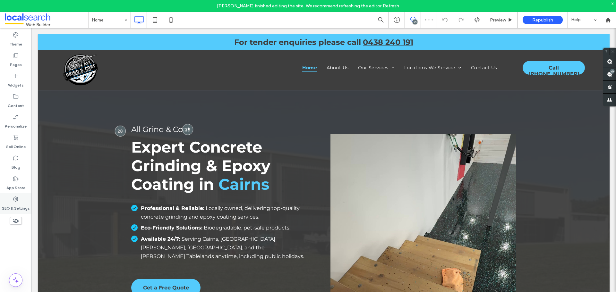
click at [16, 204] on label "SEO & Settings" at bounding box center [16, 206] width 28 height 9
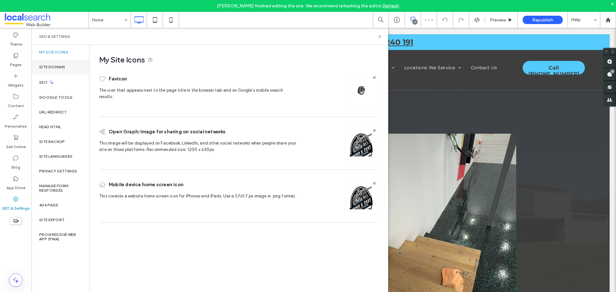
click at [67, 66] on div "Site Domain" at bounding box center [60, 67] width 58 height 15
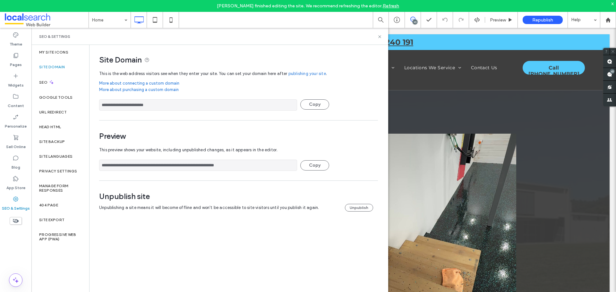
click at [216, 167] on input "**********" at bounding box center [198, 165] width 198 height 11
drag, startPoint x: 213, startPoint y: 165, endPoint x: 81, endPoint y: 26, distance: 191.8
click at [64, 165] on div "**********" at bounding box center [209, 174] width 357 height 259
click at [17, 101] on label "Content" at bounding box center [16, 104] width 16 height 9
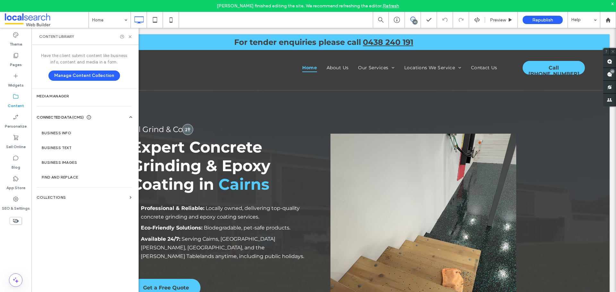
click at [81, 134] on label "Business Info" at bounding box center [85, 133] width 87 height 4
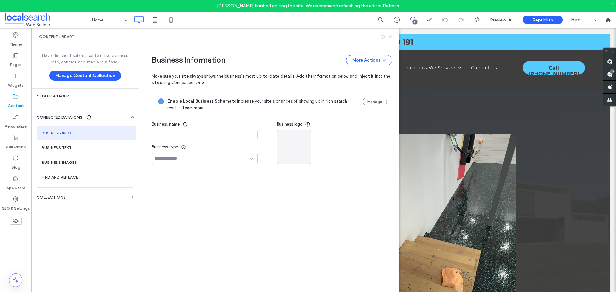
type input "**********"
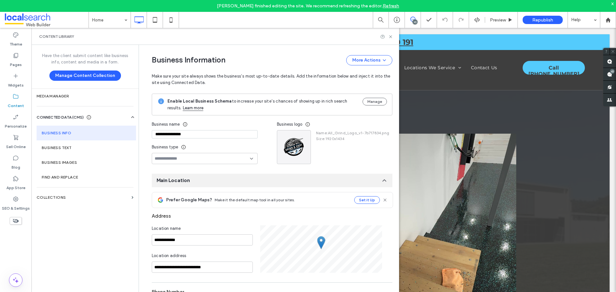
scroll to position [58, 0]
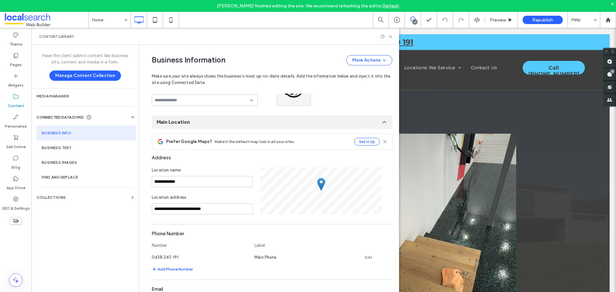
click at [258, 58] on div "Business Information More Actions" at bounding box center [272, 60] width 241 height 10
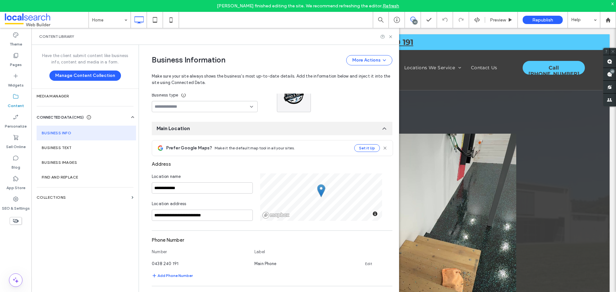
scroll to position [128, 0]
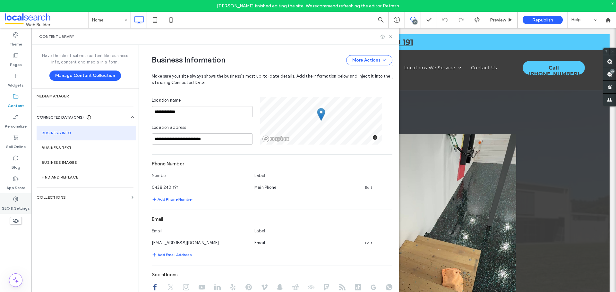
click at [20, 200] on div "SEO & Settings" at bounding box center [15, 203] width 31 height 21
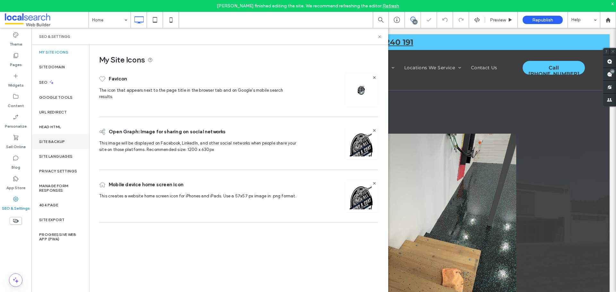
click at [47, 142] on label "Site Backup" at bounding box center [52, 142] width 26 height 4
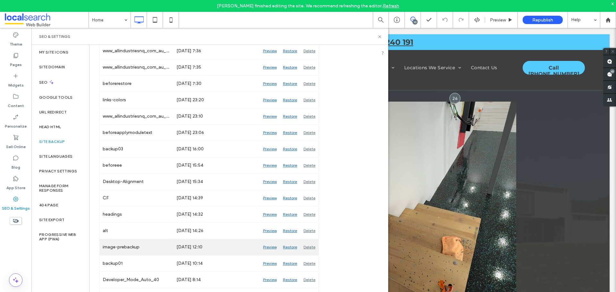
scroll to position [257, 0]
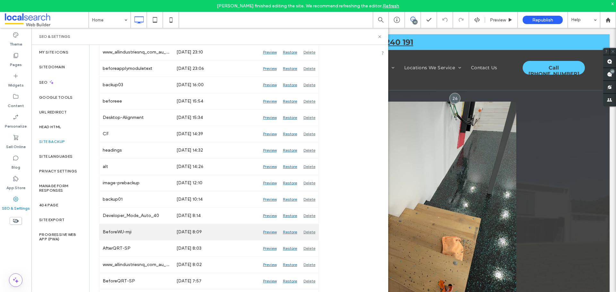
click at [263, 233] on div "Preview" at bounding box center [270, 232] width 20 height 16
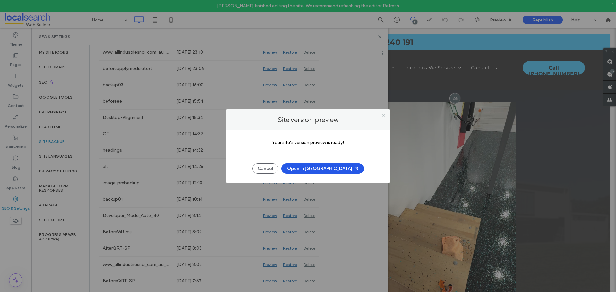
click at [323, 168] on button "Open in New Tab" at bounding box center [322, 169] width 82 height 10
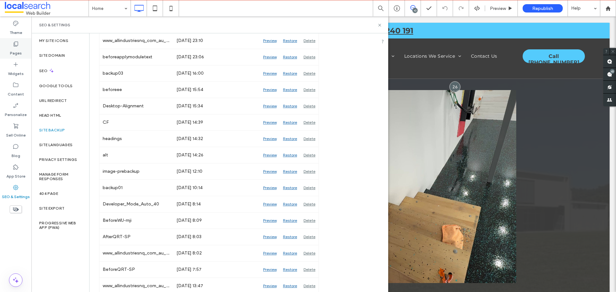
click at [13, 47] on label "Pages" at bounding box center [16, 51] width 12 height 9
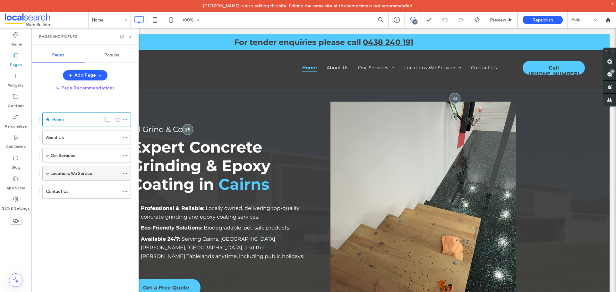
click at [47, 171] on span at bounding box center [47, 174] width 3 height 14
click at [129, 38] on icon at bounding box center [130, 36] width 5 height 5
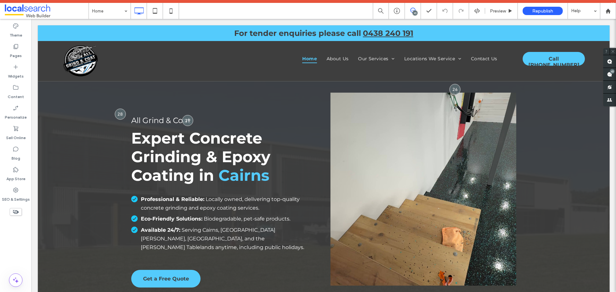
click at [415, 14] on div "10" at bounding box center [415, 13] width 5 height 5
click at [413, 13] on div "10" at bounding box center [415, 13] width 5 height 5
click at [612, 76] on use at bounding box center [609, 74] width 5 height 5
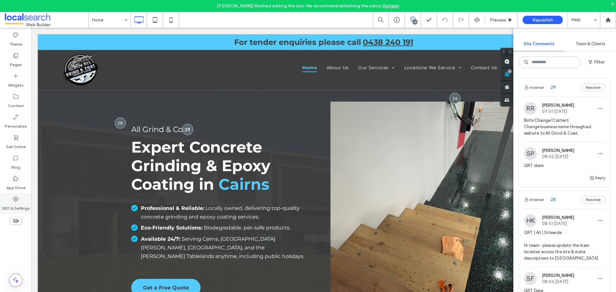
click at [11, 204] on label "SEO & Settings" at bounding box center [16, 206] width 28 height 9
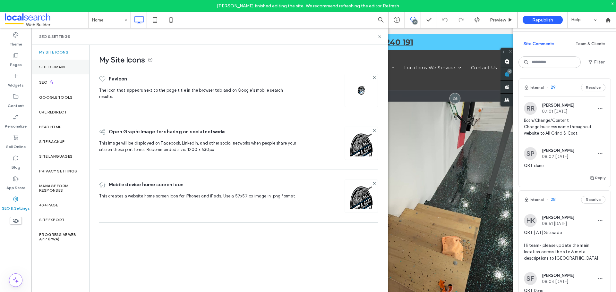
click at [64, 61] on div "Site Domain" at bounding box center [60, 67] width 58 height 15
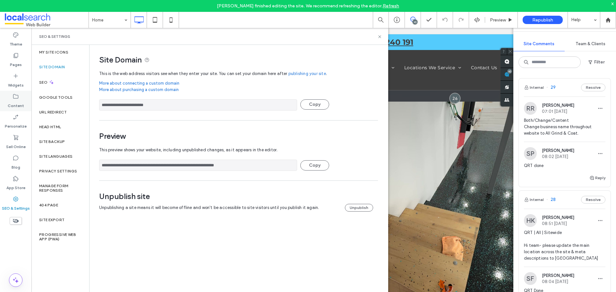
drag, startPoint x: 171, startPoint y: 104, endPoint x: 26, endPoint y: 106, distance: 145.0
click at [26, 106] on div "**********" at bounding box center [15, 166] width 31 height 276
click at [379, 37] on icon at bounding box center [379, 36] width 5 height 5
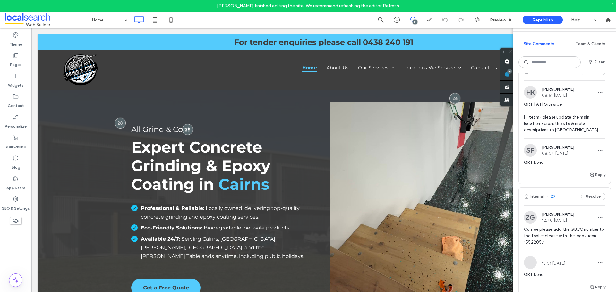
scroll to position [0, 0]
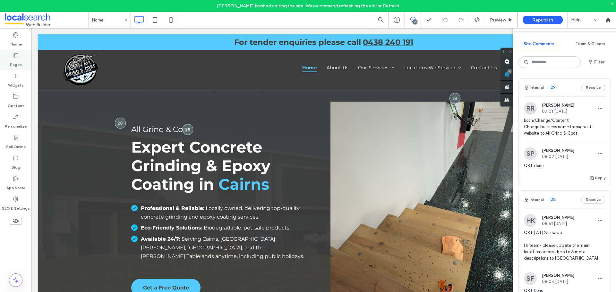
click at [17, 58] on use at bounding box center [16, 55] width 4 height 5
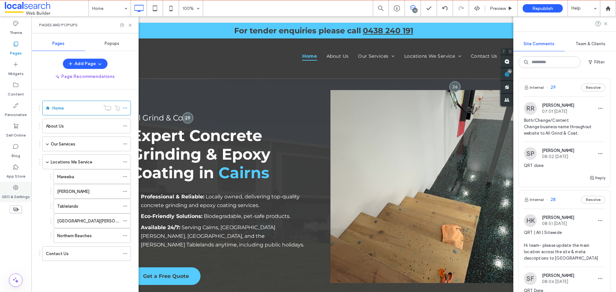
click at [9, 193] on label "SEO & Settings" at bounding box center [16, 195] width 28 height 9
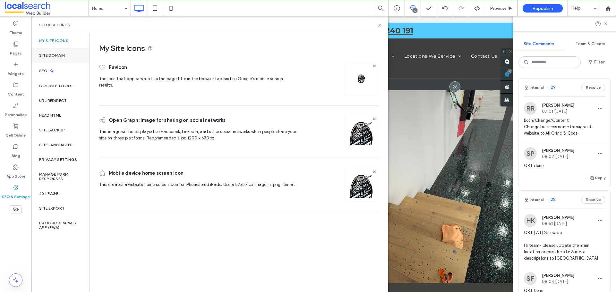
click at [65, 55] on div "Site Domain" at bounding box center [60, 55] width 58 height 15
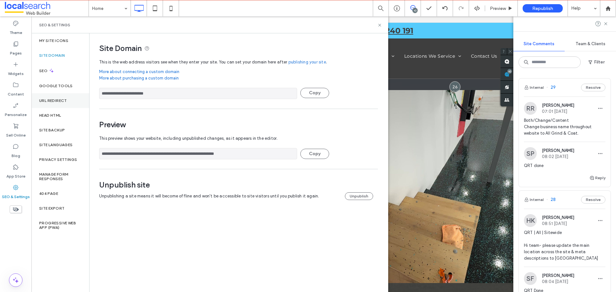
drag, startPoint x: 210, startPoint y: 96, endPoint x: 32, endPoint y: 100, distance: 178.4
click at [32, 100] on div "**********" at bounding box center [209, 162] width 357 height 259
click at [381, 23] on icon at bounding box center [379, 25] width 5 height 5
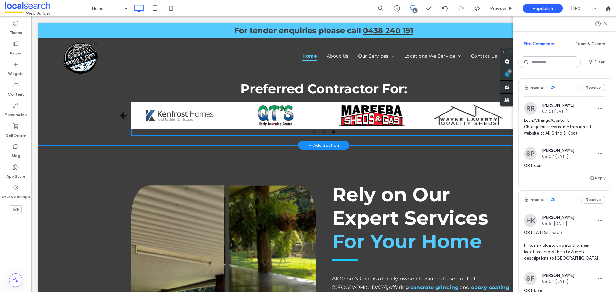
scroll to position [225, 0]
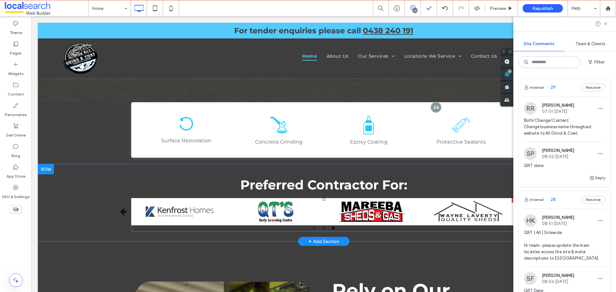
drag, startPoint x: 325, startPoint y: 210, endPoint x: 284, endPoint y: 210, distance: 41.7
click at [325, 210] on span at bounding box center [323, 215] width 385 height 34
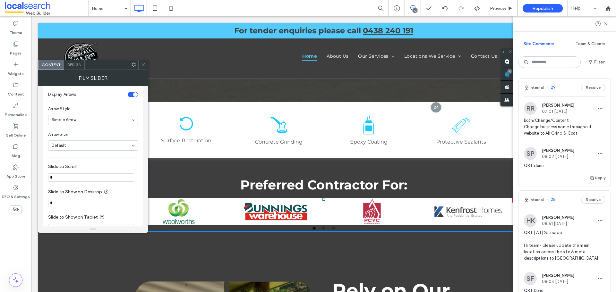
scroll to position [289, 0]
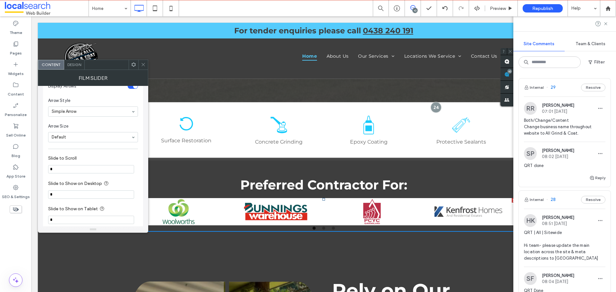
drag, startPoint x: 141, startPoint y: 65, endPoint x: 141, endPoint y: 60, distance: 4.8
click at [141, 65] on icon at bounding box center [143, 64] width 5 height 5
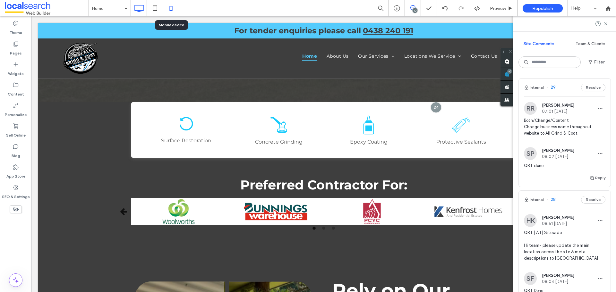
click at [173, 11] on icon at bounding box center [171, 8] width 13 height 13
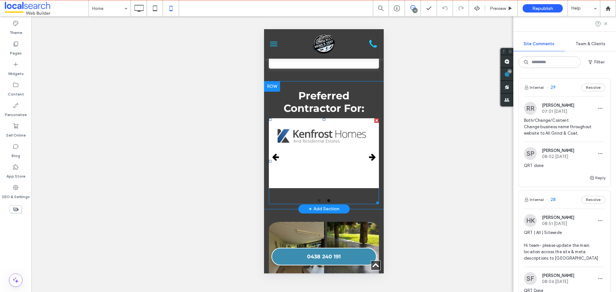
scroll to position [579, 0]
click at [299, 153] on span at bounding box center [324, 162] width 110 height 86
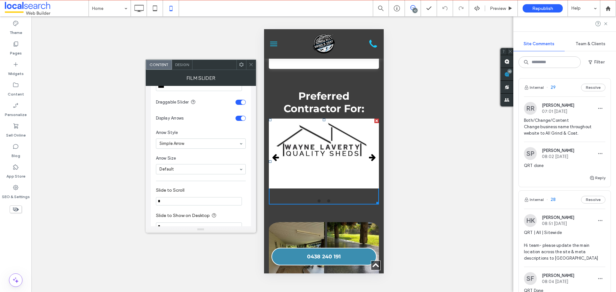
scroll to position [321, 0]
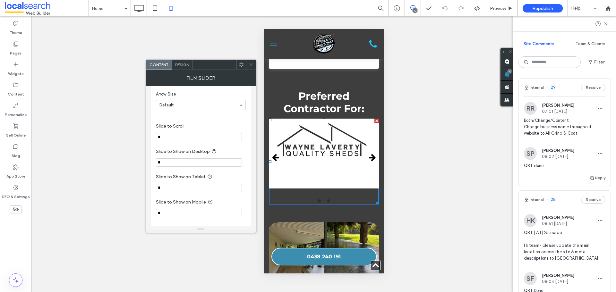
drag, startPoint x: 163, startPoint y: 135, endPoint x: 140, endPoint y: 138, distance: 22.7
click at [140, 138] on body "Mark Inosa is also editing this site. Editing the same site at the same time is…" at bounding box center [308, 146] width 616 height 292
type input "*"
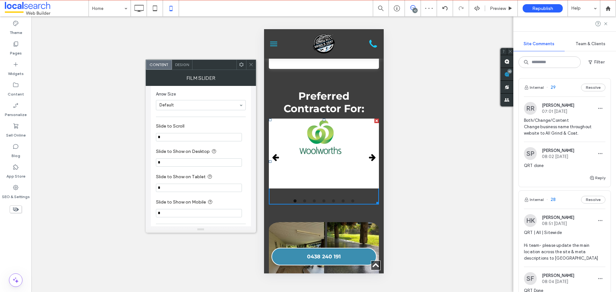
click at [369, 159] on icon "button" at bounding box center [372, 158] width 7 height 8
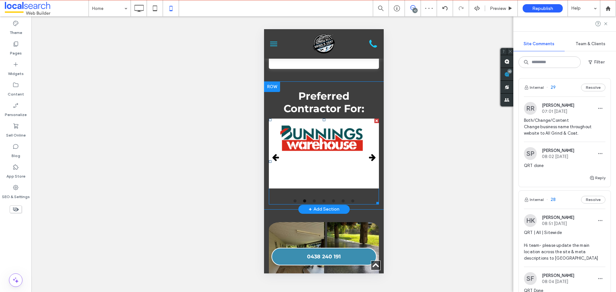
click at [366, 159] on span at bounding box center [324, 162] width 110 height 86
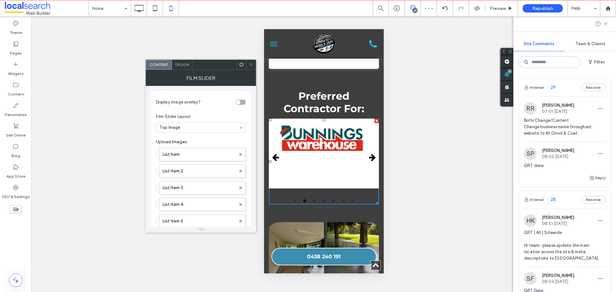
click at [369, 157] on icon "button" at bounding box center [372, 158] width 7 height 8
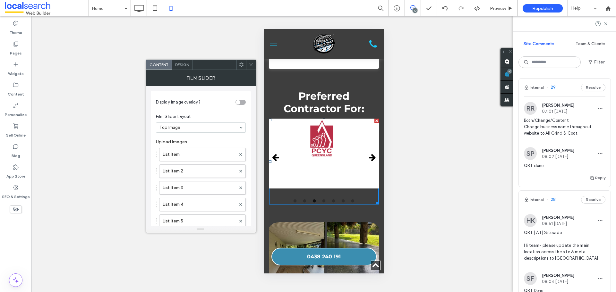
click at [369, 157] on icon "button" at bounding box center [372, 158] width 7 height 8
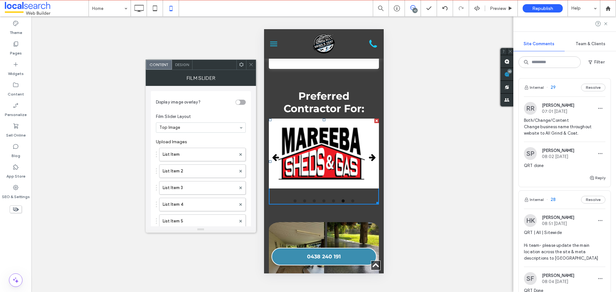
drag, startPoint x: 253, startPoint y: 65, endPoint x: 254, endPoint y: 4, distance: 61.3
click at [253, 64] on icon at bounding box center [251, 64] width 5 height 5
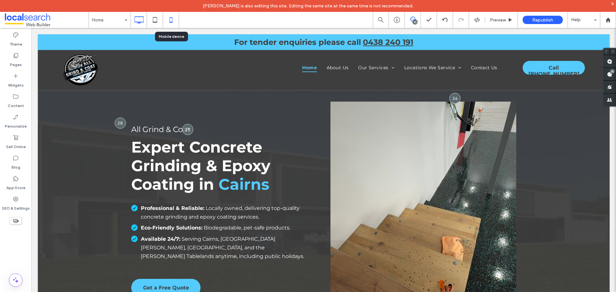
click at [170, 18] on use at bounding box center [170, 19] width 3 height 5
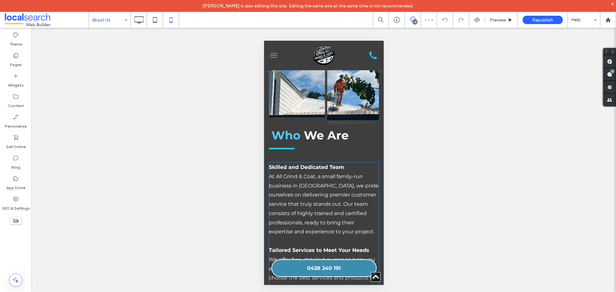
scroll to position [225, 0]
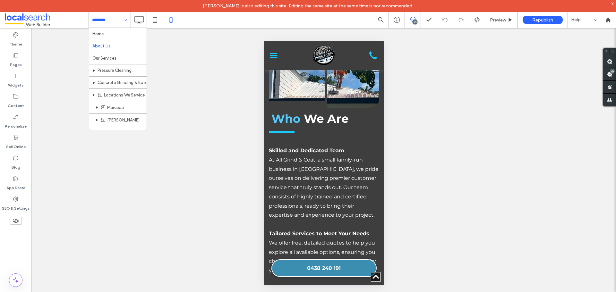
click at [106, 20] on input at bounding box center [108, 20] width 32 height 16
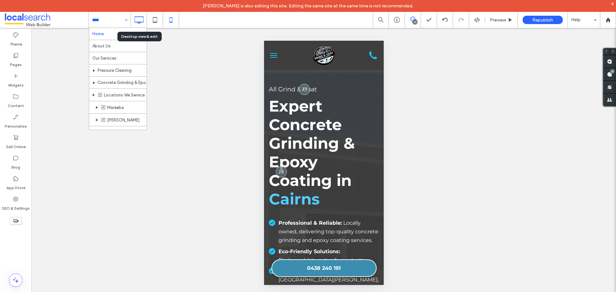
click at [144, 20] on div at bounding box center [139, 19] width 16 height 13
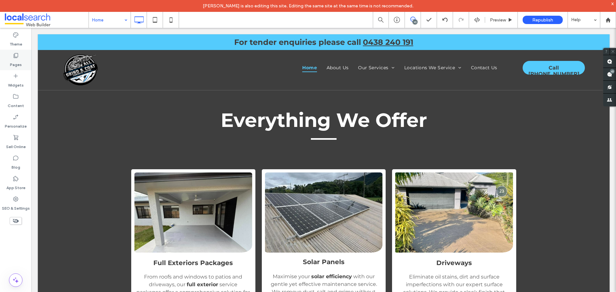
click at [10, 58] on div "Pages" at bounding box center [15, 60] width 31 height 21
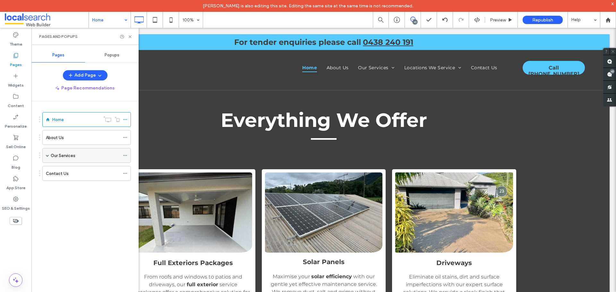
click at [49, 154] on div "Our Services" at bounding box center [86, 155] width 89 height 15
click at [48, 155] on span at bounding box center [47, 155] width 3 height 3
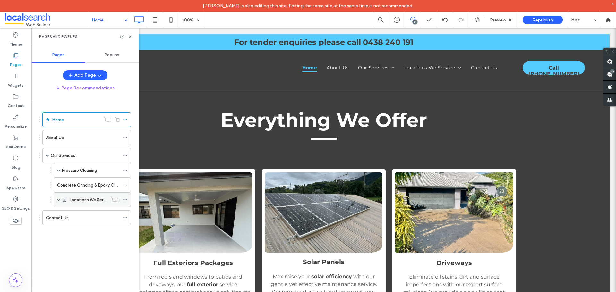
click at [57, 200] on span at bounding box center [58, 199] width 3 height 3
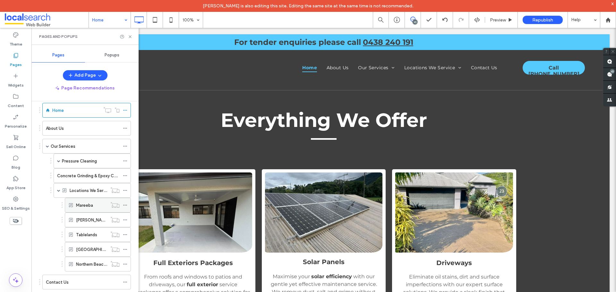
scroll to position [14, 0]
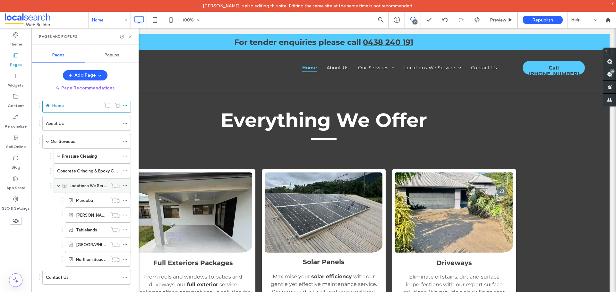
click at [59, 185] on span at bounding box center [58, 185] width 3 height 3
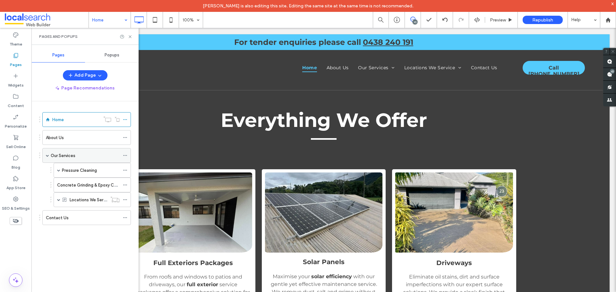
click at [47, 156] on span at bounding box center [47, 155] width 3 height 3
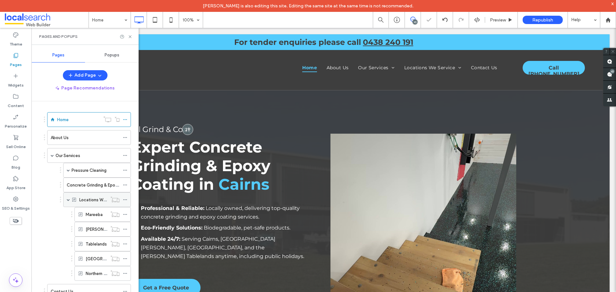
click at [69, 200] on span at bounding box center [68, 199] width 3 height 3
drag, startPoint x: 131, startPoint y: 38, endPoint x: 0, endPoint y: 4, distance: 134.7
click at [131, 38] on icon at bounding box center [130, 36] width 5 height 5
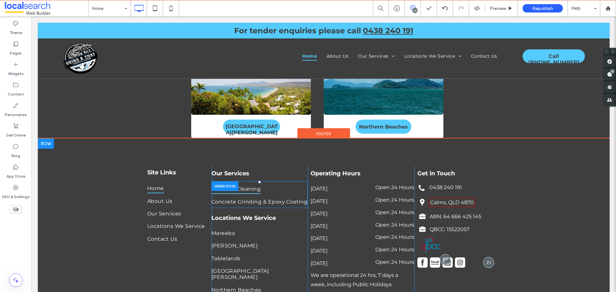
scroll to position [2929, 0]
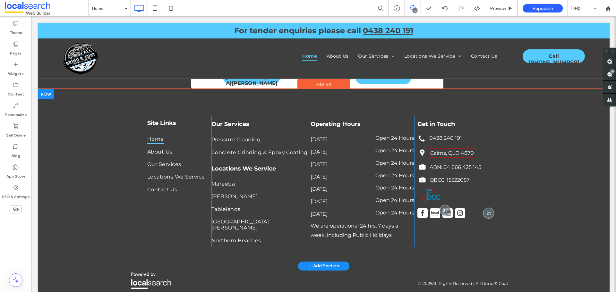
click at [206, 176] on div "Site Links Home About Us Our Services Locations We Service Contact Us Click To …" at bounding box center [179, 181] width 64 height 131
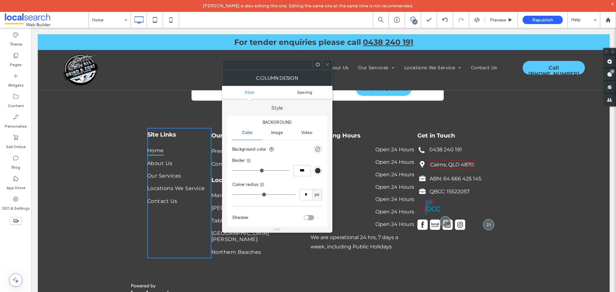
click at [304, 92] on span "Spacing" at bounding box center [304, 92] width 15 height 5
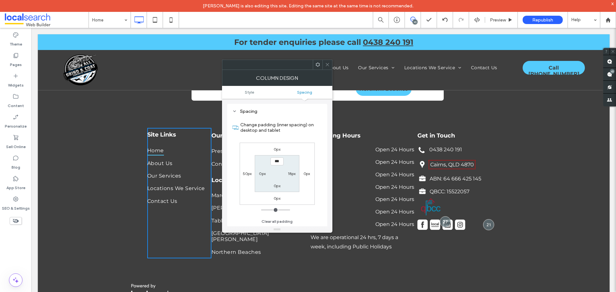
scroll to position [130, 0]
click at [289, 173] on label "18px" at bounding box center [292, 173] width 8 height 5
type input "**"
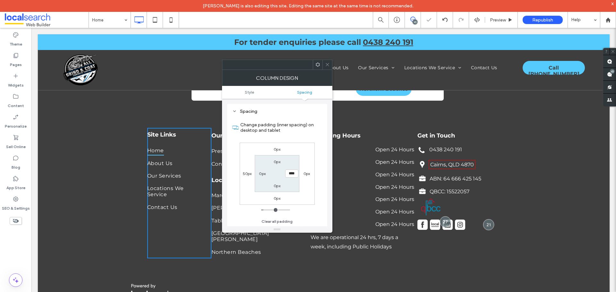
click at [291, 173] on input "****" at bounding box center [291, 174] width 13 height 8
type input "****"
type input "**"
click at [328, 64] on icon at bounding box center [327, 64] width 5 height 5
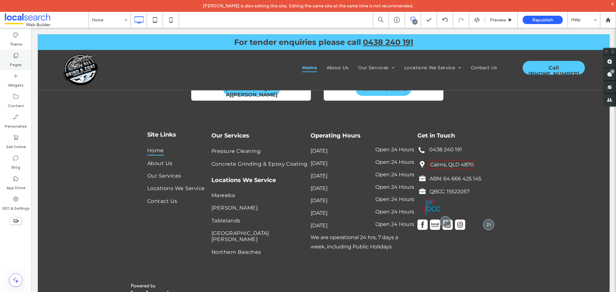
click at [12, 59] on label "Pages" at bounding box center [16, 63] width 12 height 9
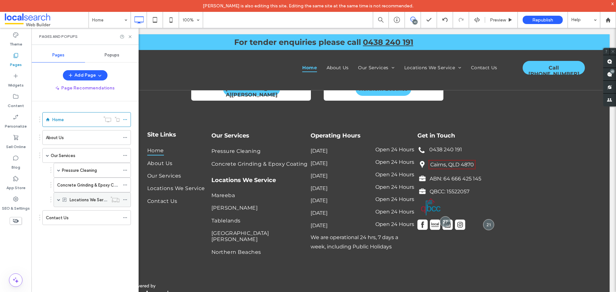
click at [59, 200] on span at bounding box center [58, 199] width 3 height 3
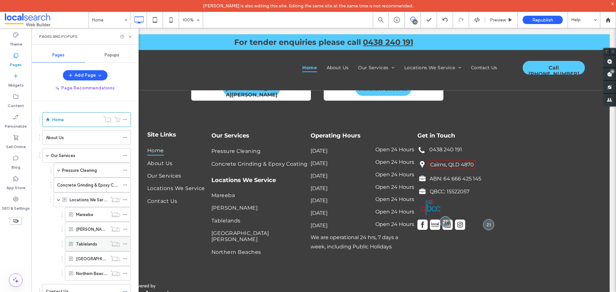
click at [92, 246] on label "Tablelands" at bounding box center [86, 244] width 21 height 11
click at [130, 38] on icon at bounding box center [130, 36] width 5 height 5
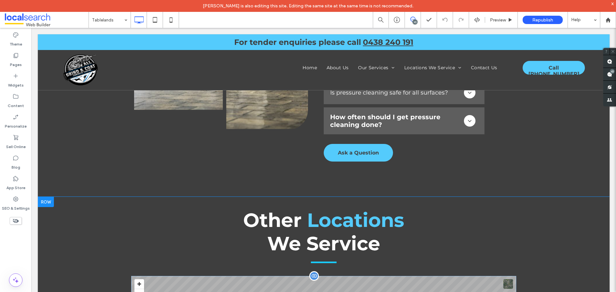
scroll to position [1861, 0]
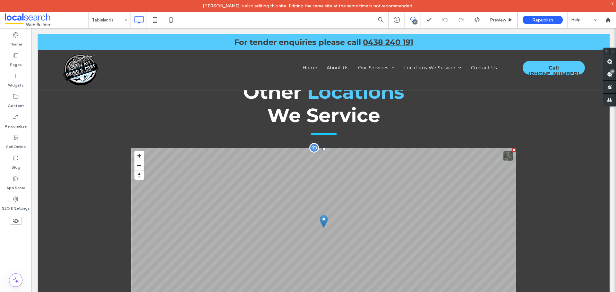
click at [285, 197] on span at bounding box center [323, 228] width 385 height 160
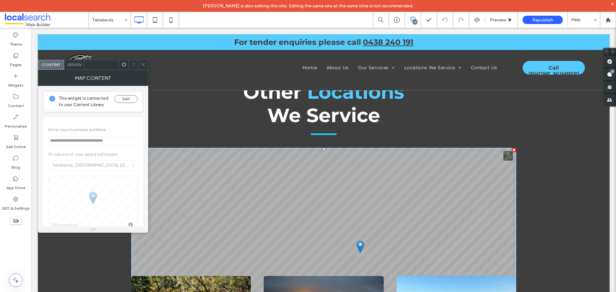
click at [146, 66] on div at bounding box center [143, 65] width 10 height 10
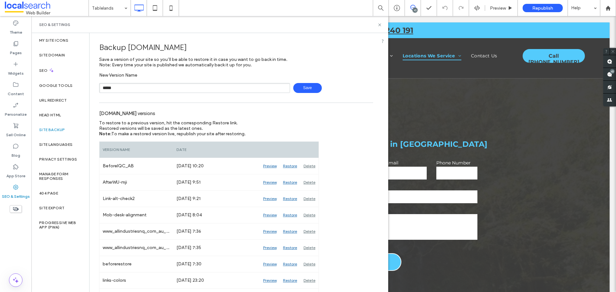
type input "**********"
click at [305, 88] on span "Save" at bounding box center [307, 88] width 29 height 10
drag, startPoint x: 381, startPoint y: 24, endPoint x: 382, endPoint y: 3, distance: 21.5
click at [381, 24] on icon at bounding box center [379, 24] width 5 height 5
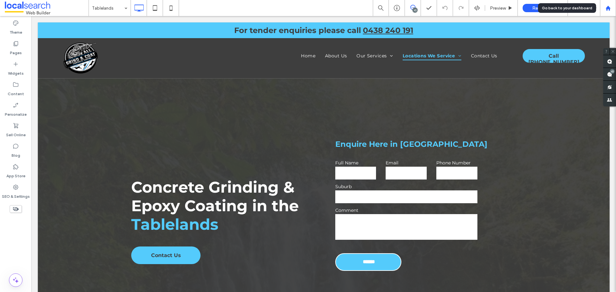
click at [607, 7] on use at bounding box center [607, 7] width 5 height 5
